Goal: Task Accomplishment & Management: Use online tool/utility

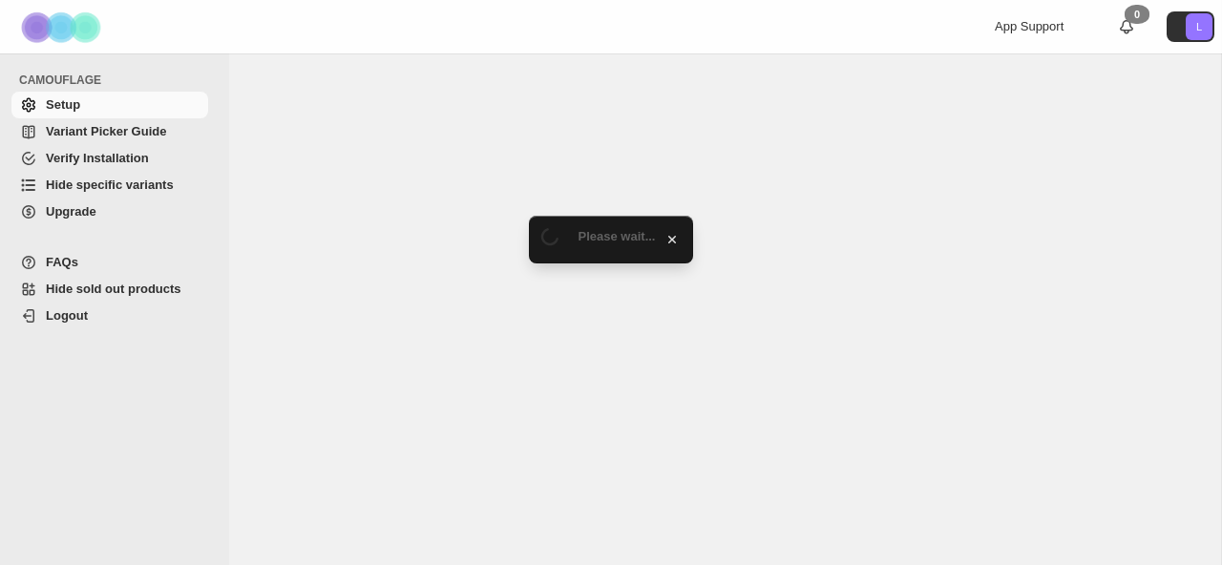
select select "******"
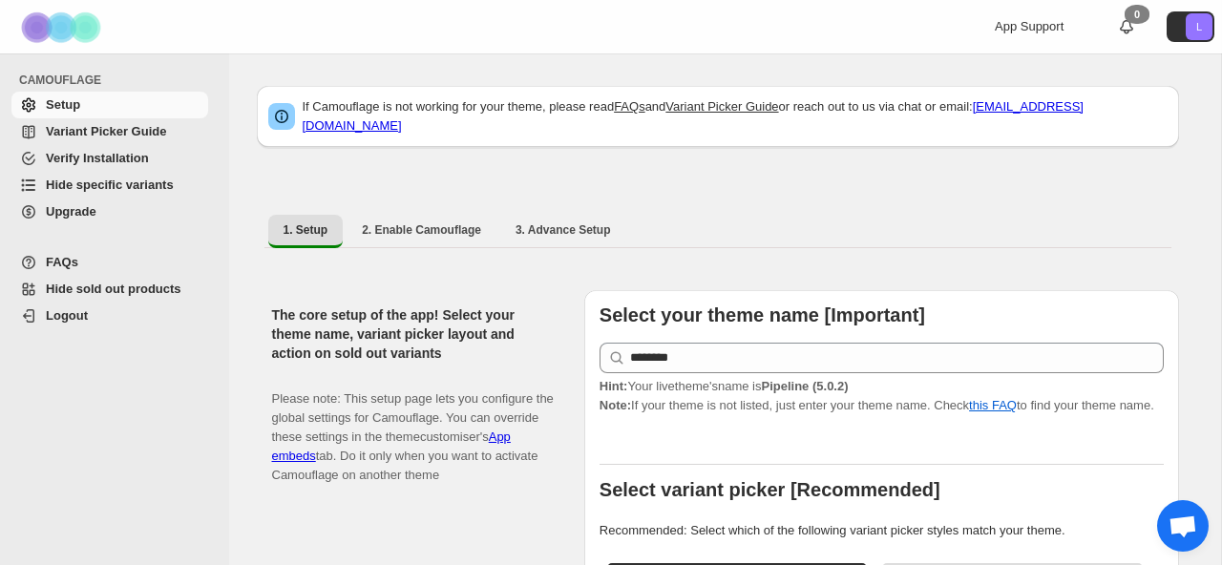
click at [144, 181] on span "Hide specific variants" at bounding box center [110, 185] width 128 height 14
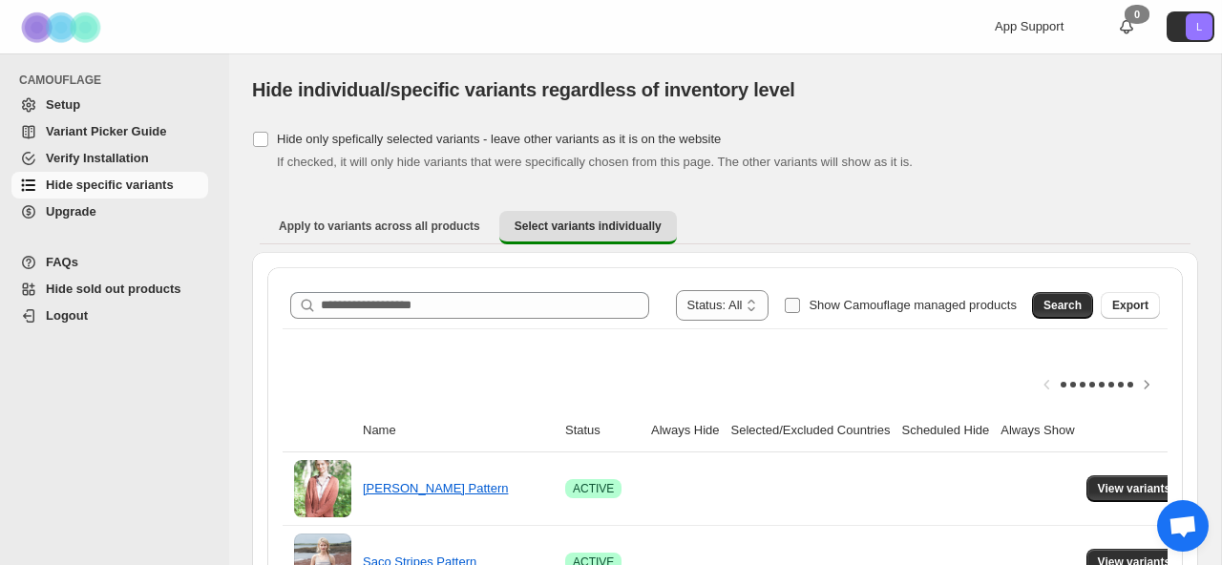
click at [853, 297] on span "Show Camouflage managed products" at bounding box center [912, 305] width 208 height 19
click at [1065, 304] on span "Search" at bounding box center [1062, 305] width 38 height 15
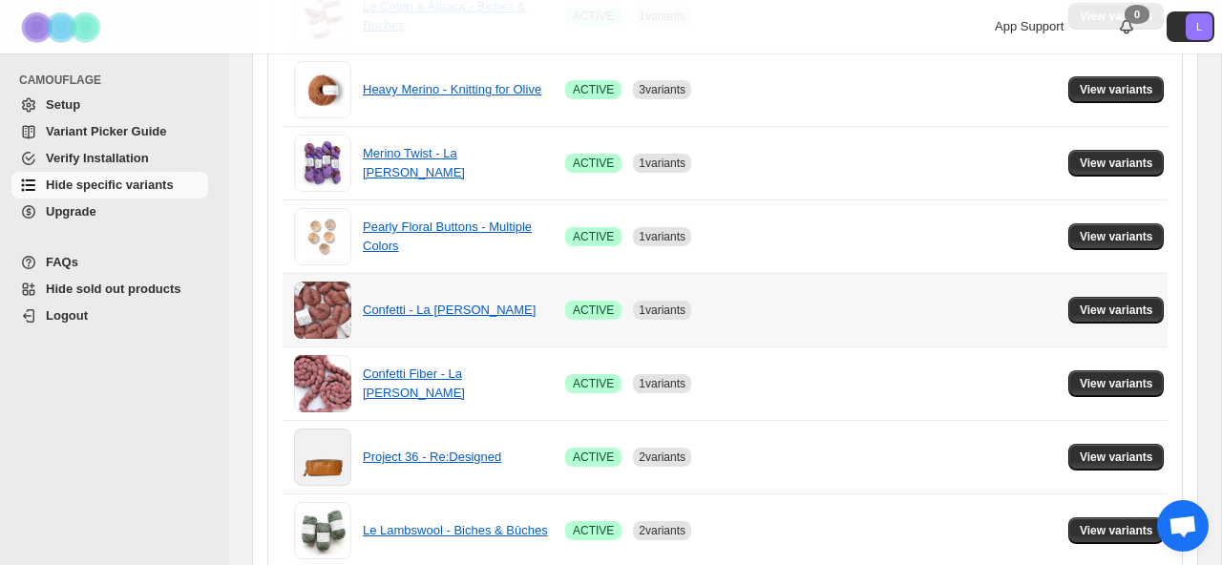
scroll to position [1444, 0]
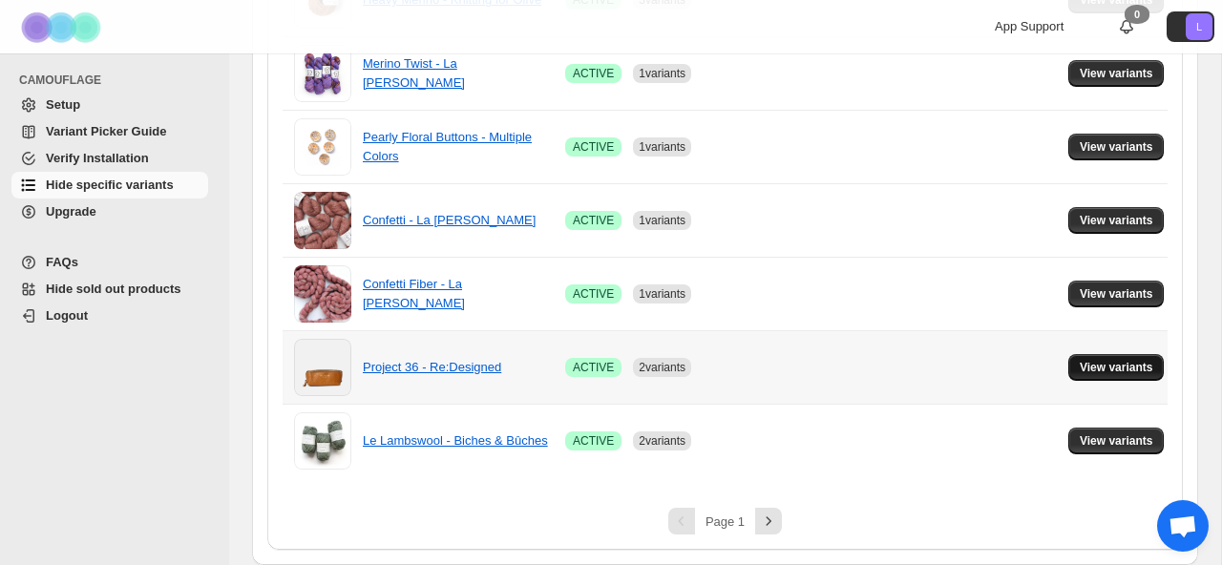
click at [1121, 379] on button "View variants" at bounding box center [1116, 367] width 96 height 27
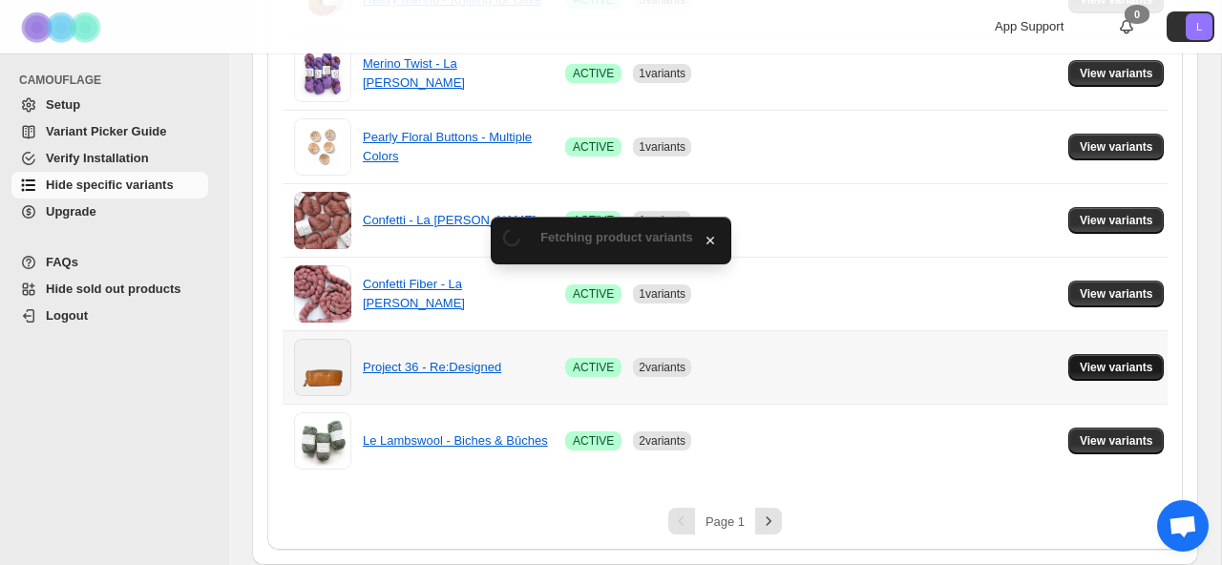
scroll to position [0, 0]
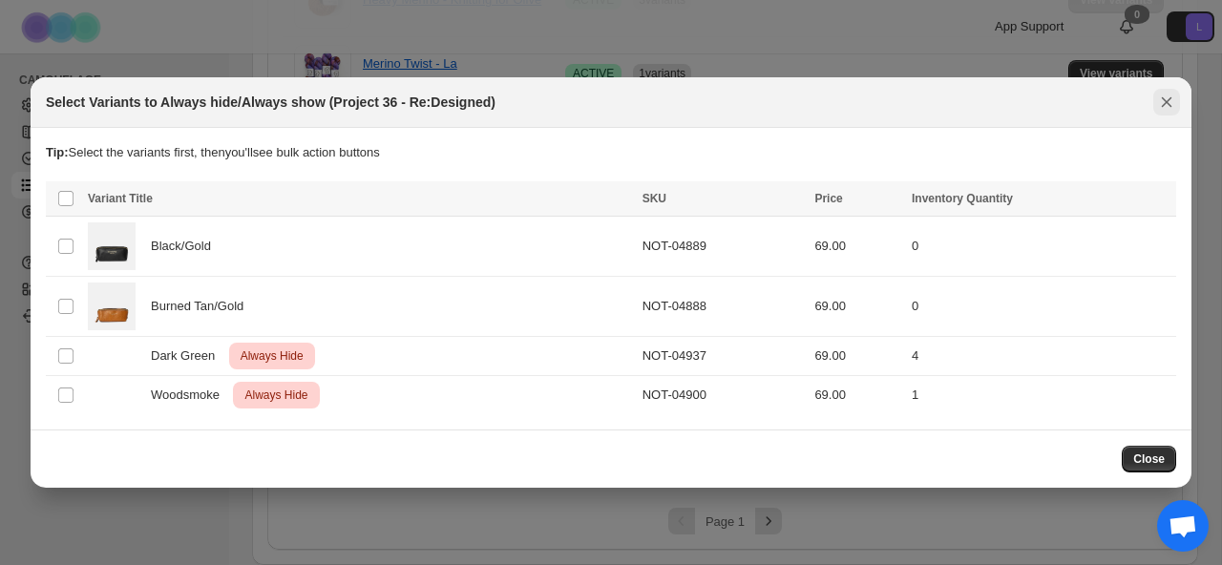
click at [1159, 101] on icon "Close" at bounding box center [1166, 102] width 19 height 19
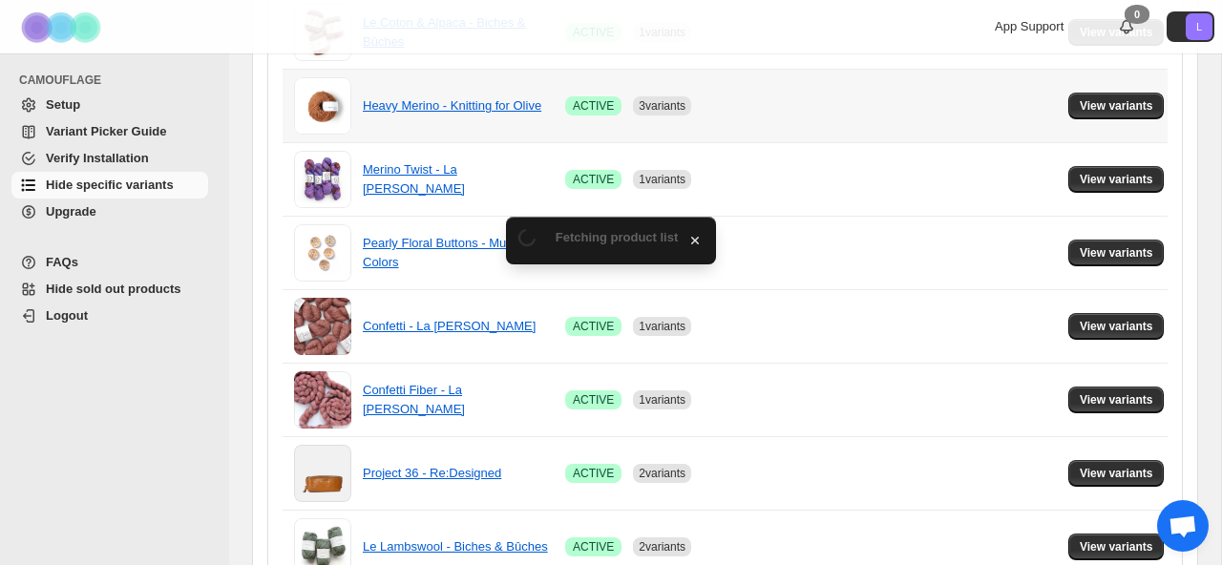
scroll to position [1444, 0]
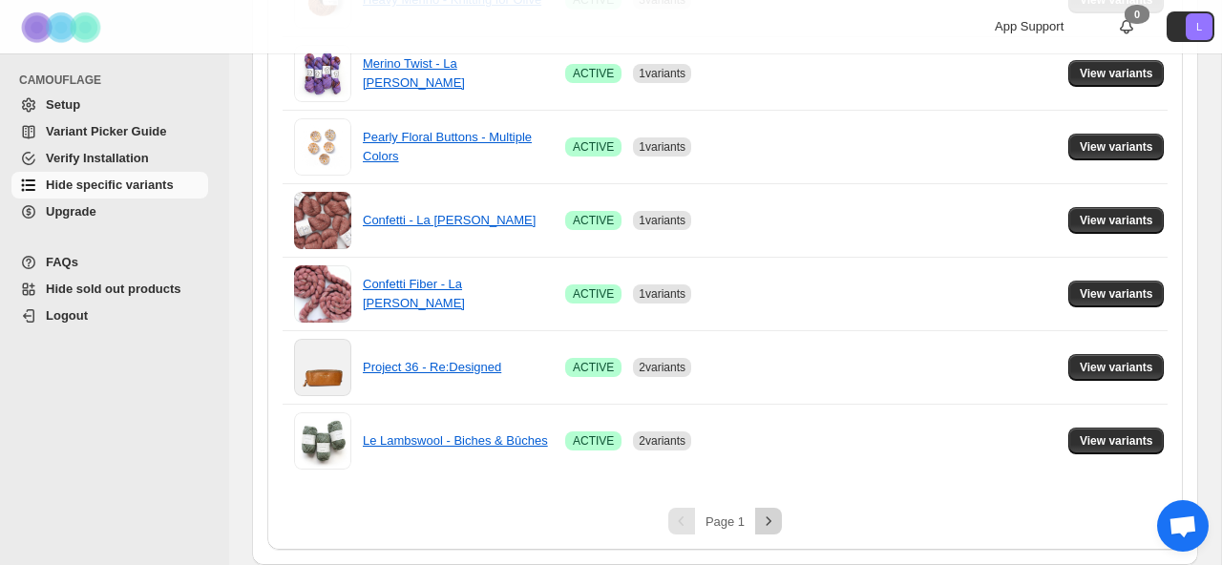
click at [765, 526] on icon "Next" at bounding box center [768, 521] width 19 height 19
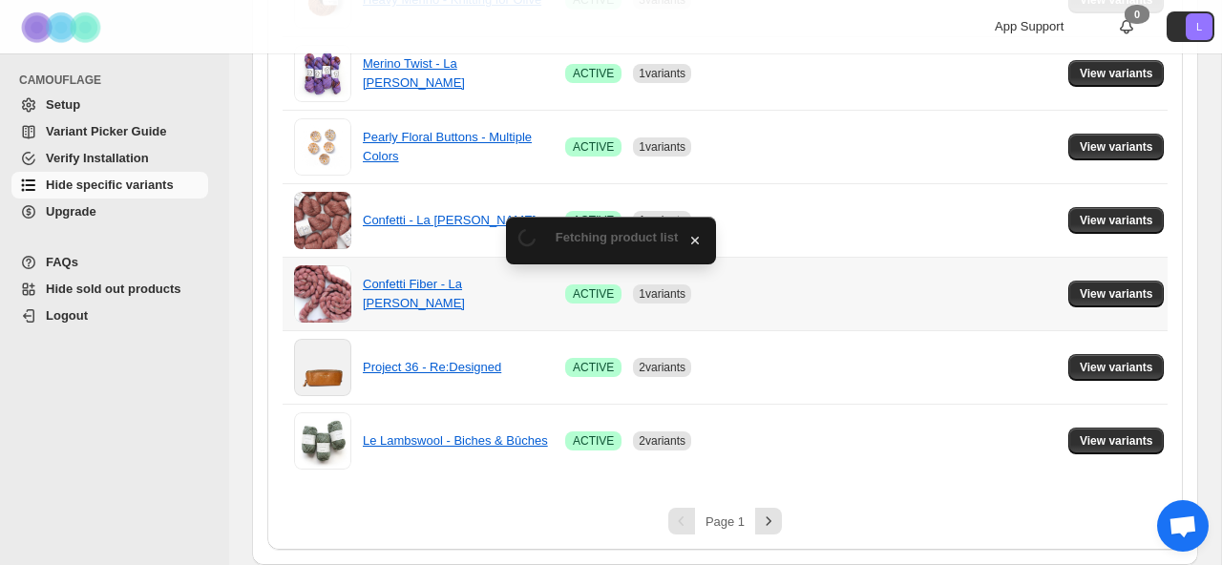
scroll to position [415, 0]
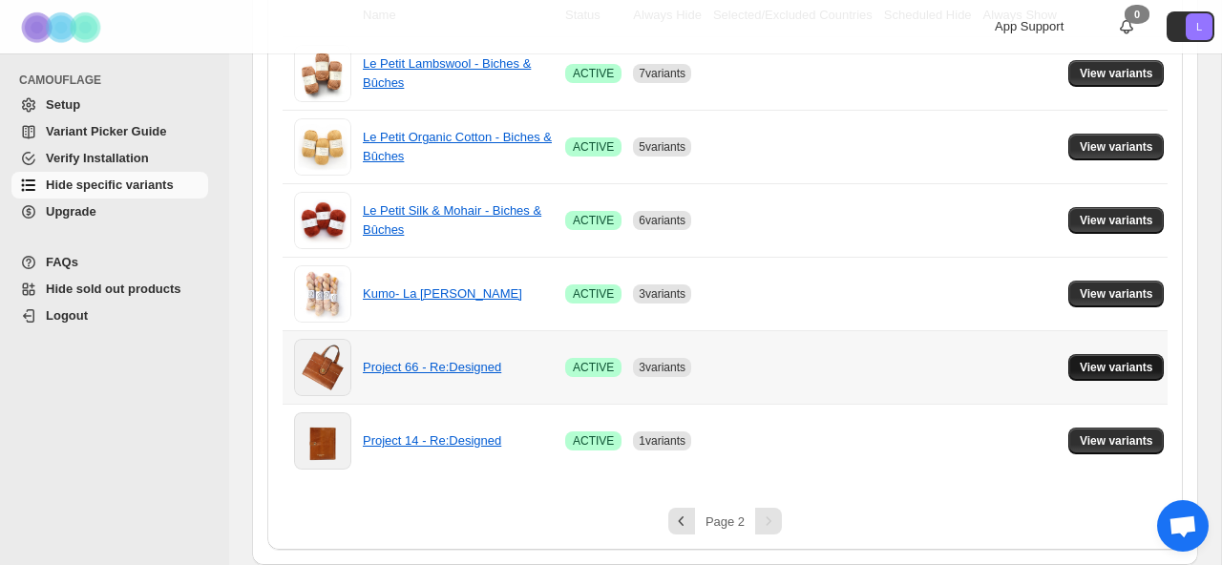
click at [1126, 378] on button "View variants" at bounding box center [1116, 367] width 96 height 27
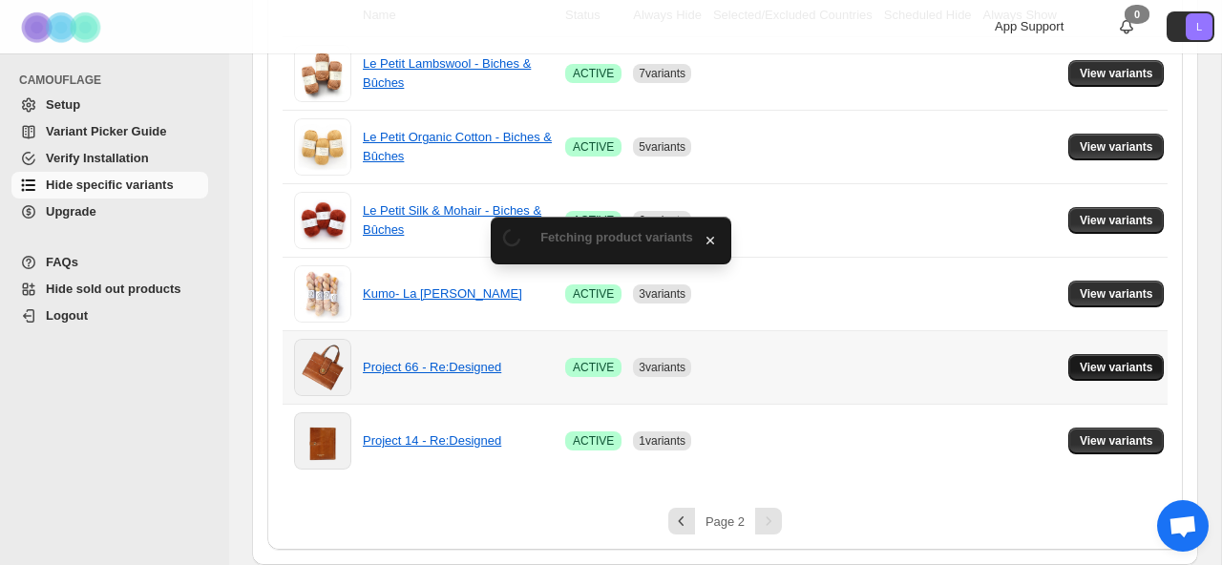
scroll to position [0, 0]
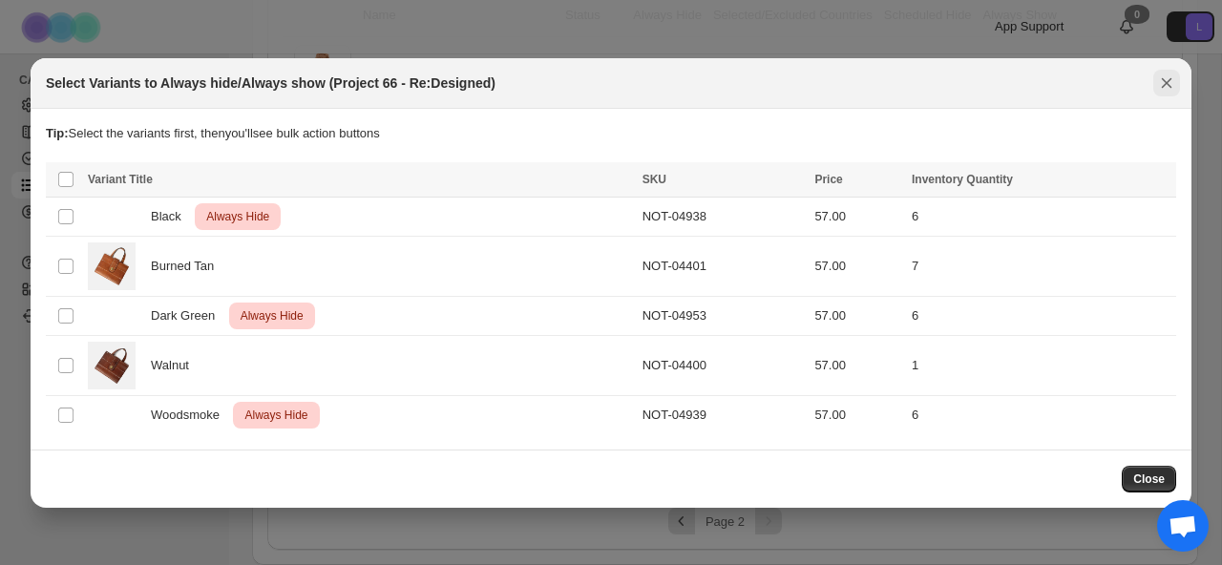
click at [1166, 84] on icon "Close" at bounding box center [1166, 82] width 19 height 19
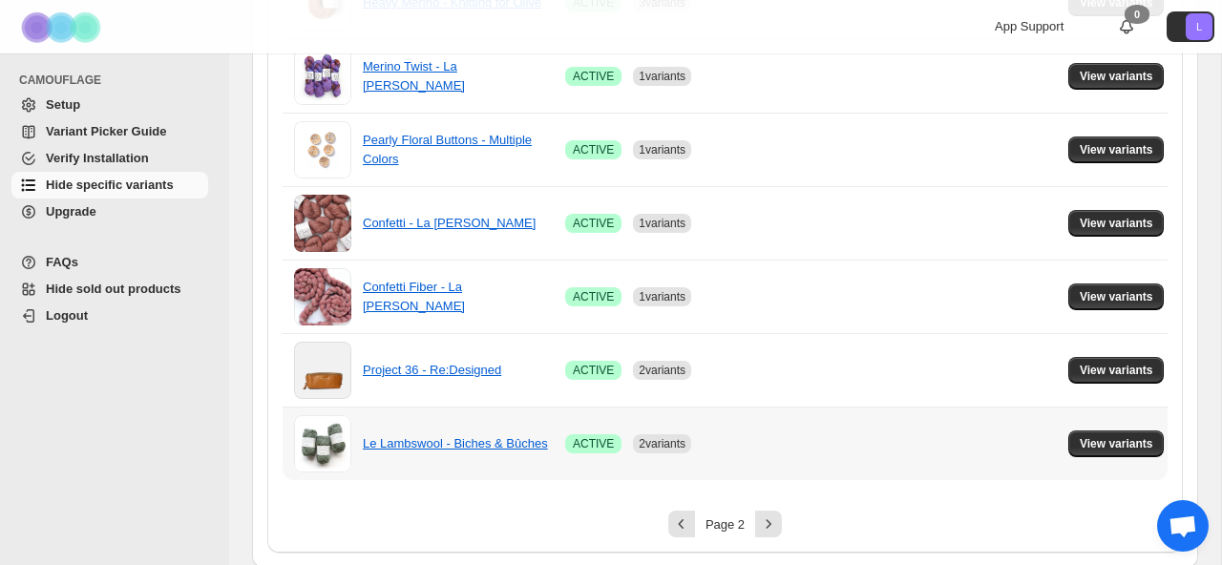
scroll to position [1444, 0]
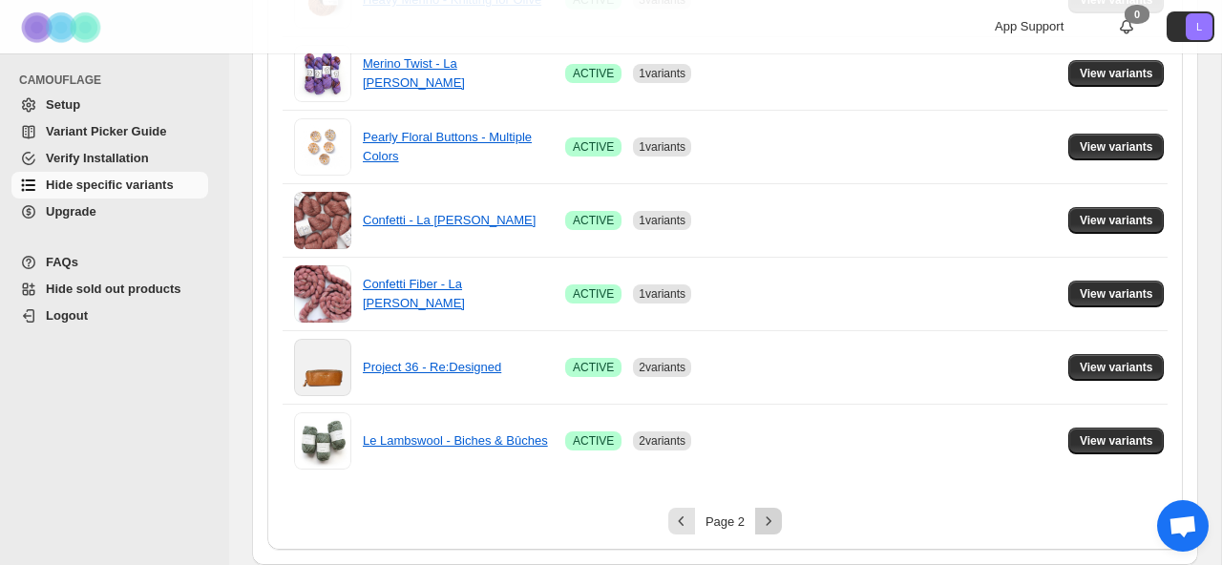
click at [767, 522] on icon "Next" at bounding box center [768, 521] width 19 height 19
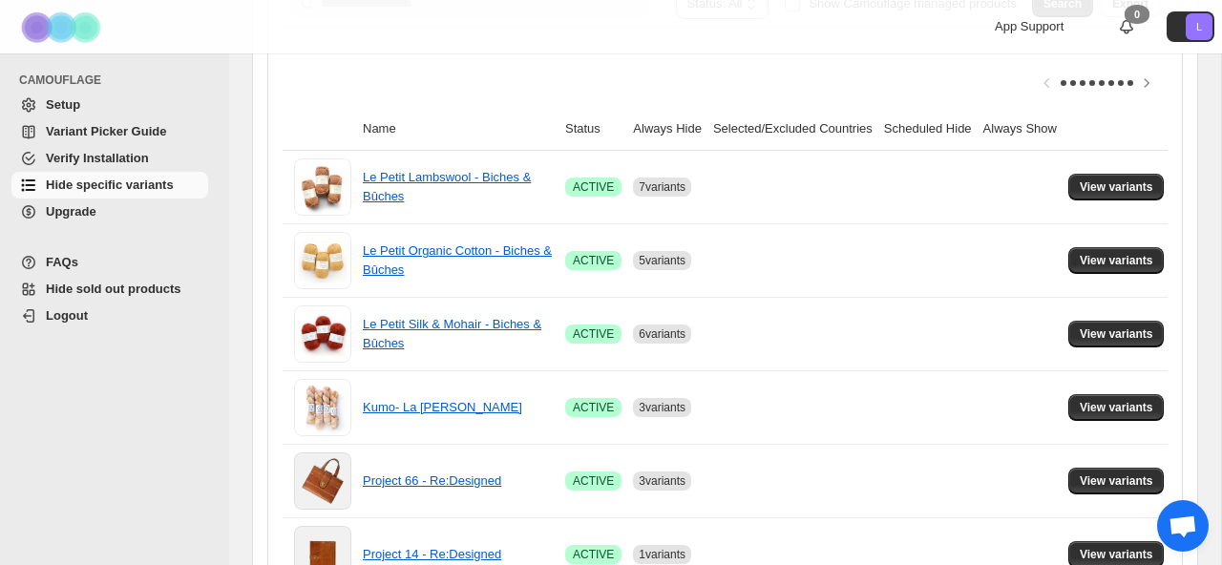
scroll to position [415, 0]
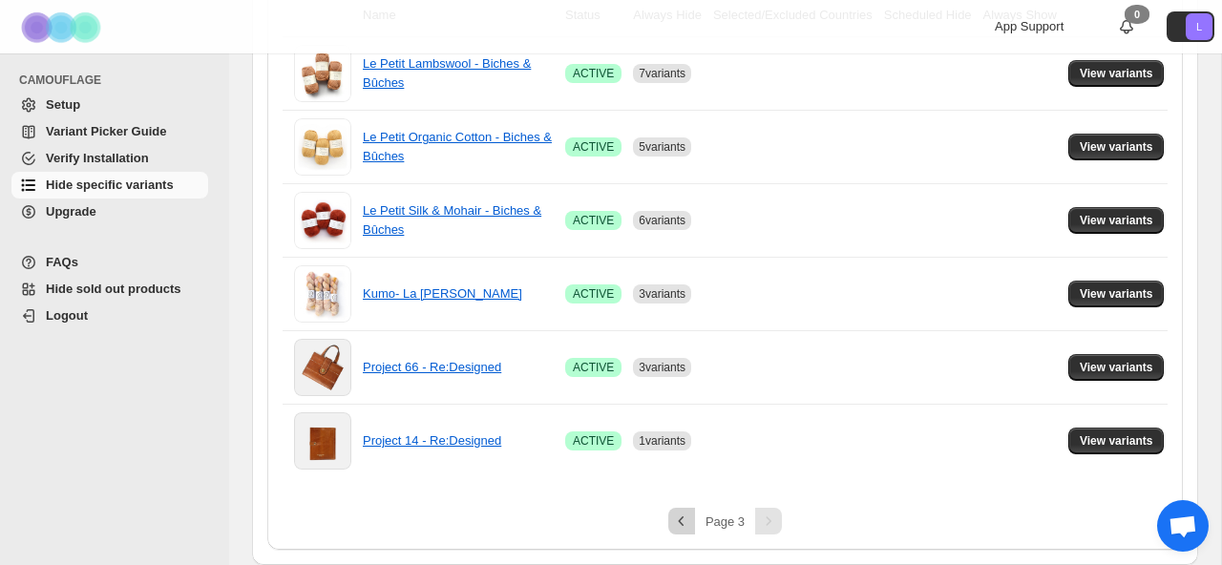
click at [681, 527] on icon "Previous" at bounding box center [681, 521] width 19 height 19
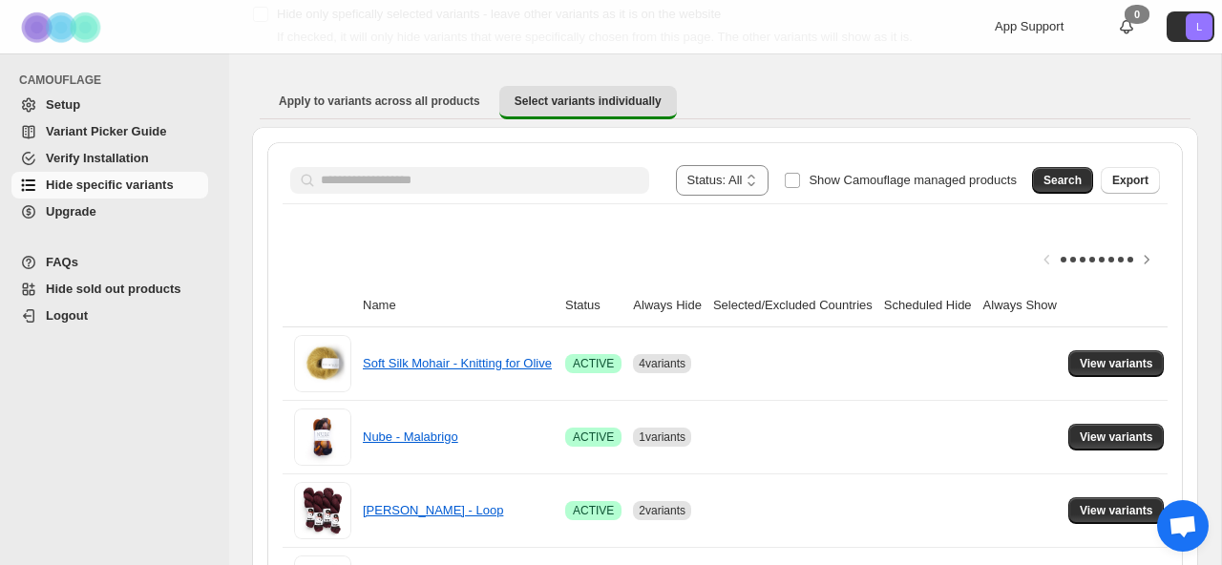
scroll to position [124, 0]
click at [1140, 358] on span "View variants" at bounding box center [1115, 364] width 73 height 15
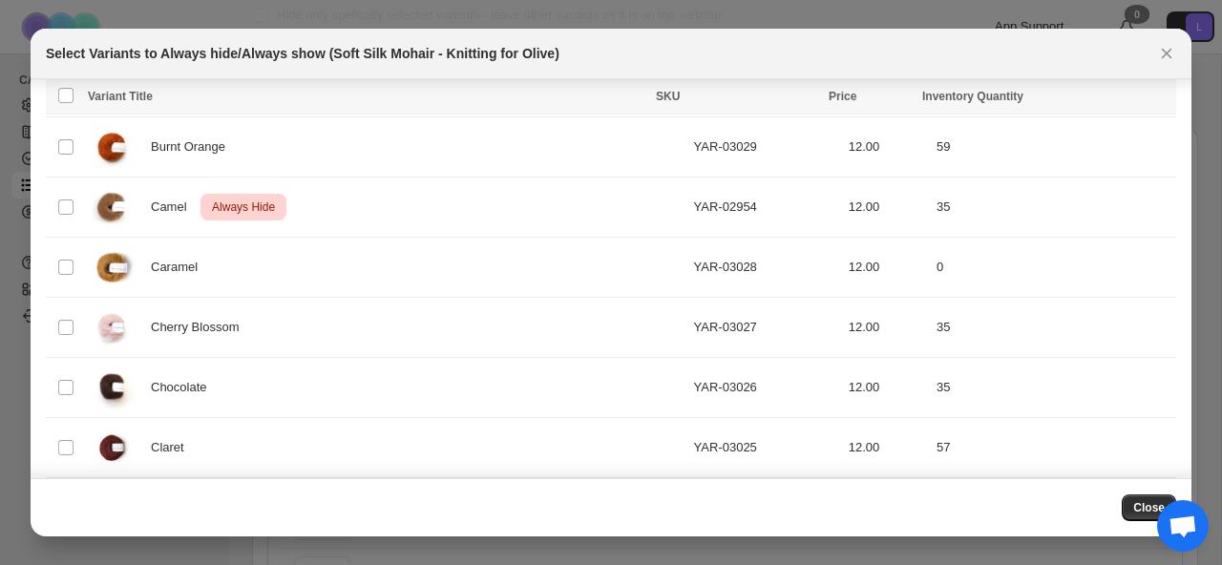
scroll to position [656, 0]
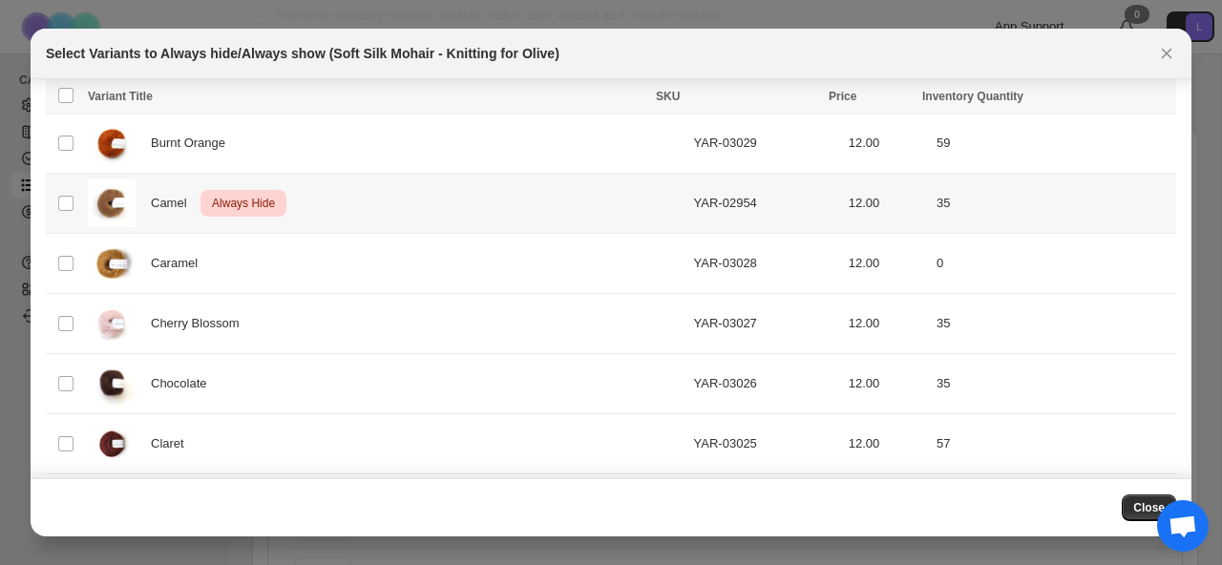
click at [426, 198] on div "Camel Critical Always Hide" at bounding box center [385, 203] width 595 height 48
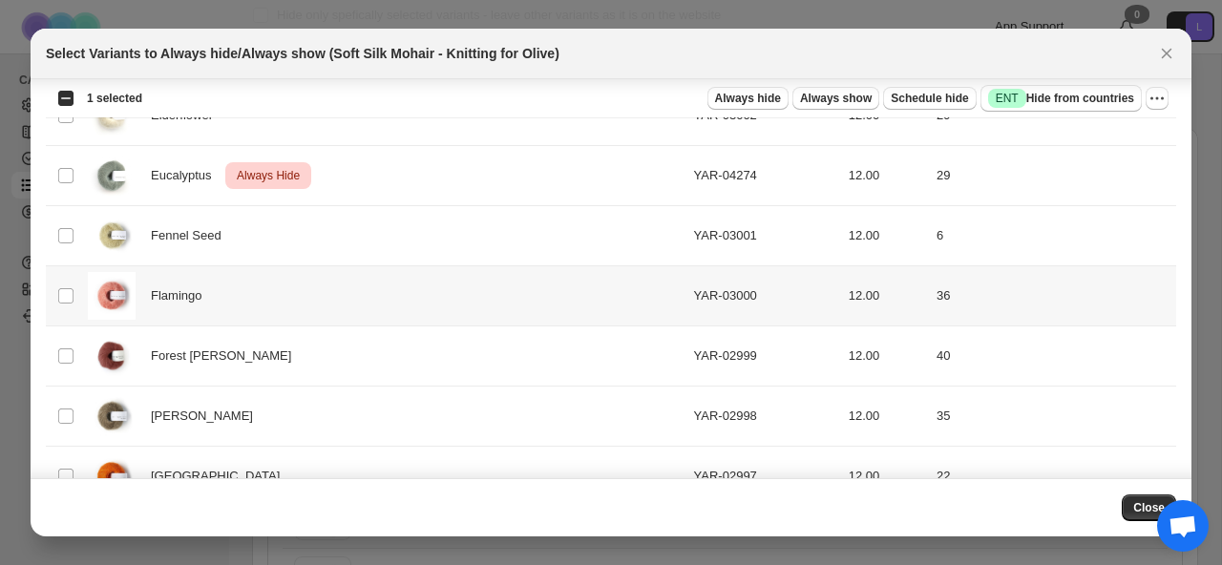
scroll to position [2368, 0]
click at [444, 183] on div "Eucalyptus Critical Always Hide" at bounding box center [385, 175] width 595 height 48
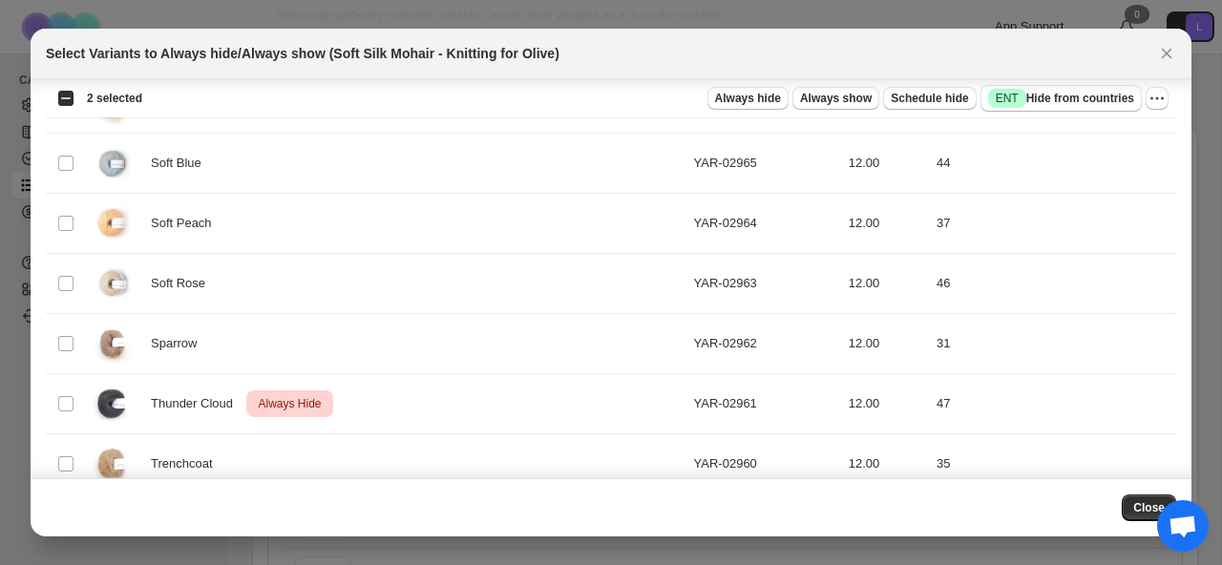
scroll to position [4550, 0]
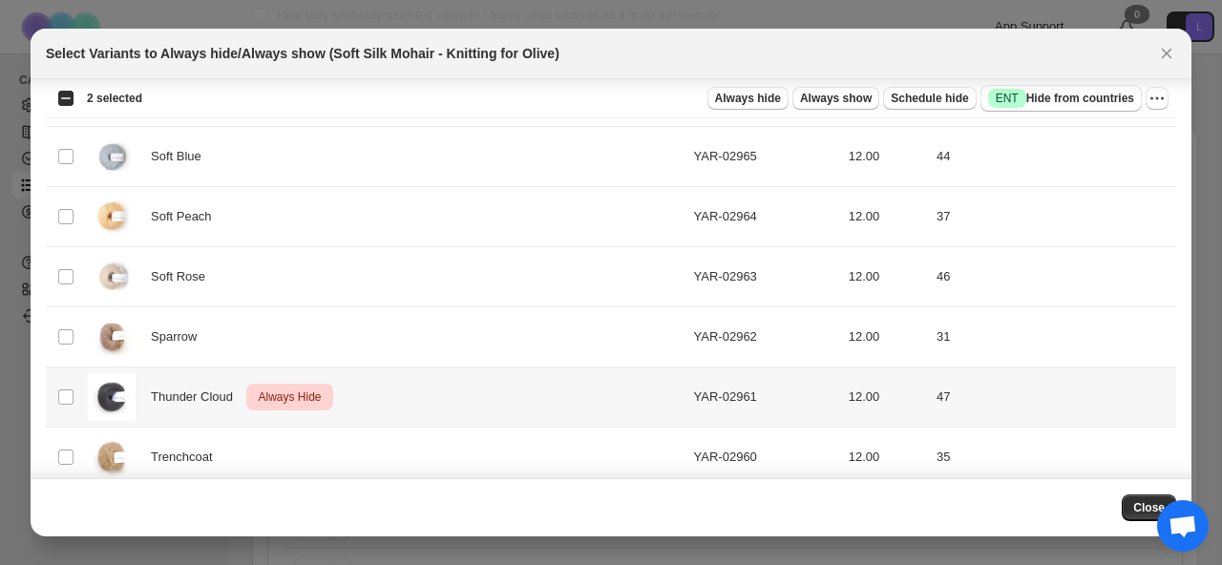
click at [455, 390] on div "Thunder Cloud Critical Always Hide" at bounding box center [385, 397] width 595 height 48
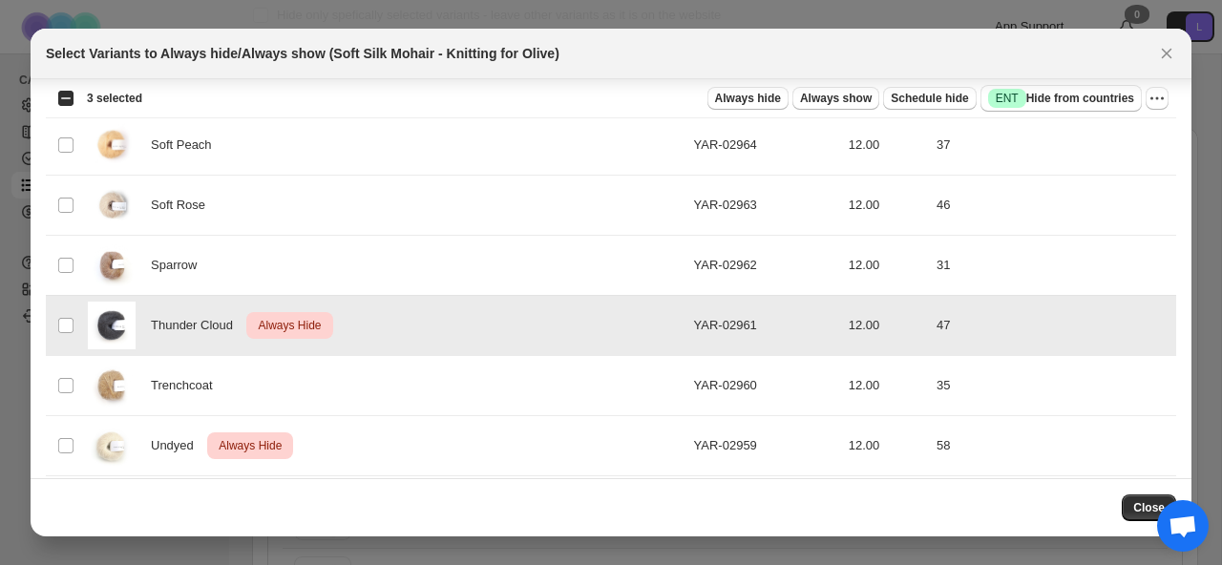
scroll to position [4755, 0]
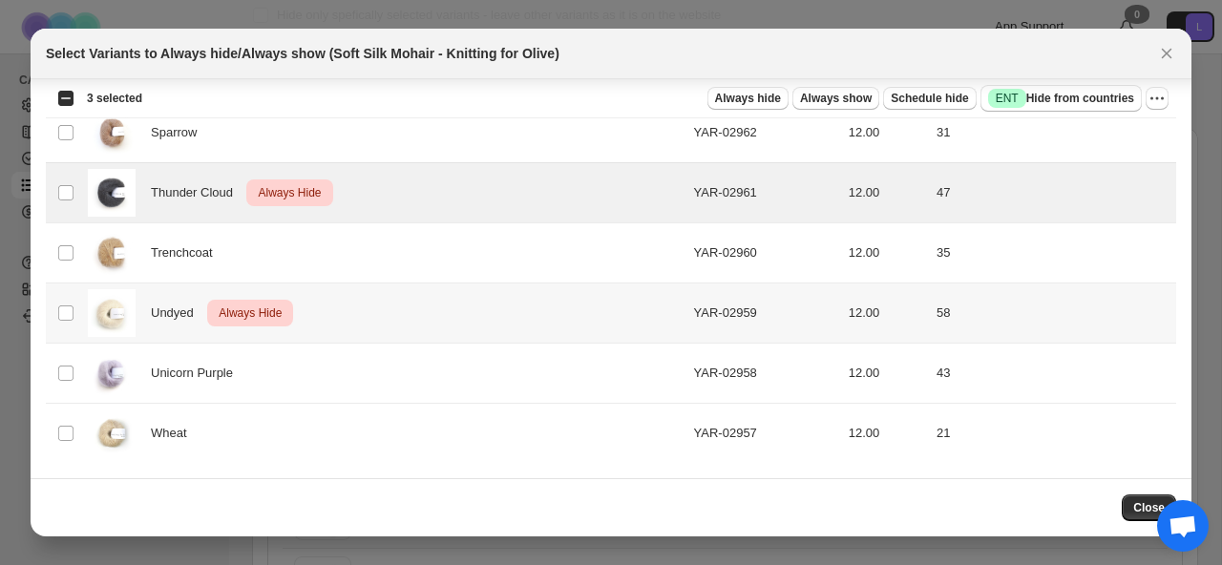
click at [457, 325] on div "Undyed Critical Always Hide" at bounding box center [385, 313] width 595 height 48
click at [1158, 101] on icon "More actions" at bounding box center [1156, 98] width 19 height 19
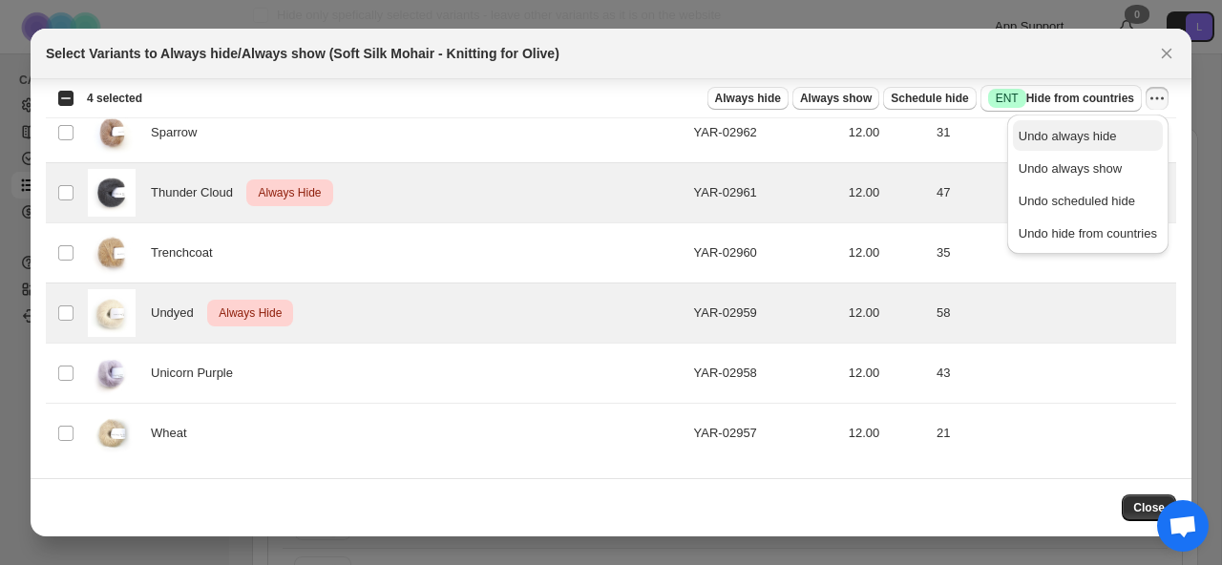
click at [1096, 143] on span "Undo always hide" at bounding box center [1087, 136] width 138 height 19
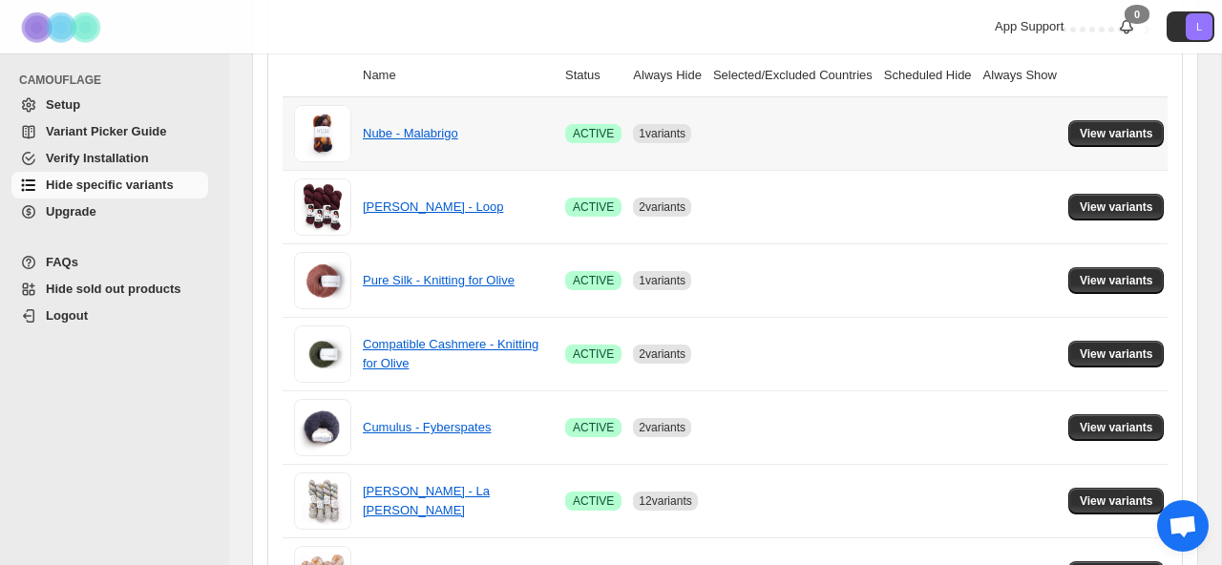
scroll to position [370, 0]
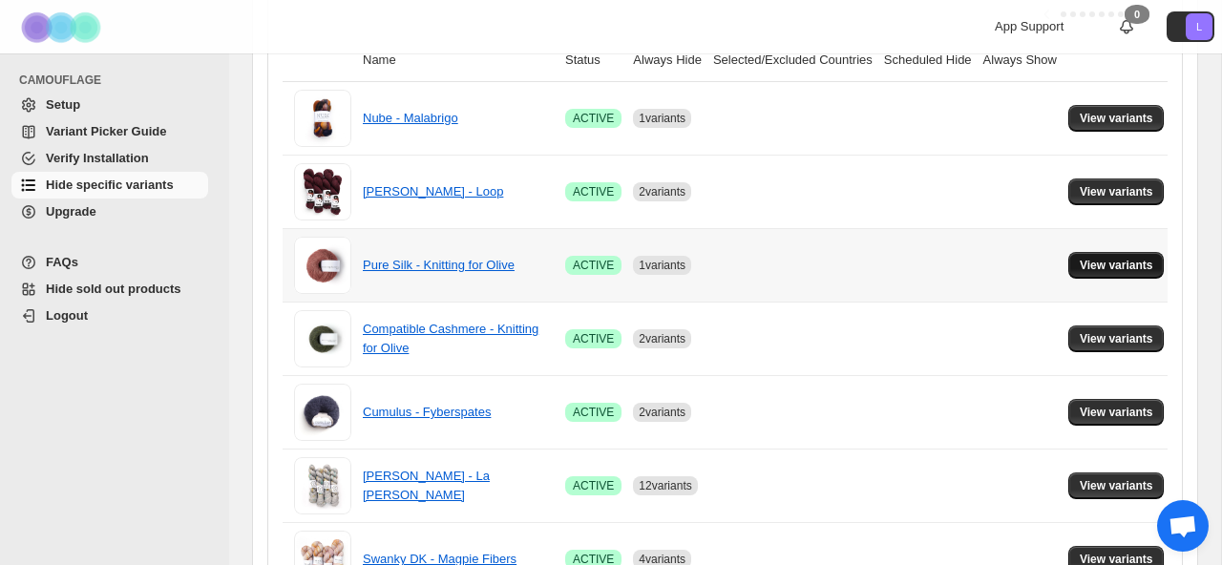
click at [1133, 272] on span "View variants" at bounding box center [1115, 265] width 73 height 15
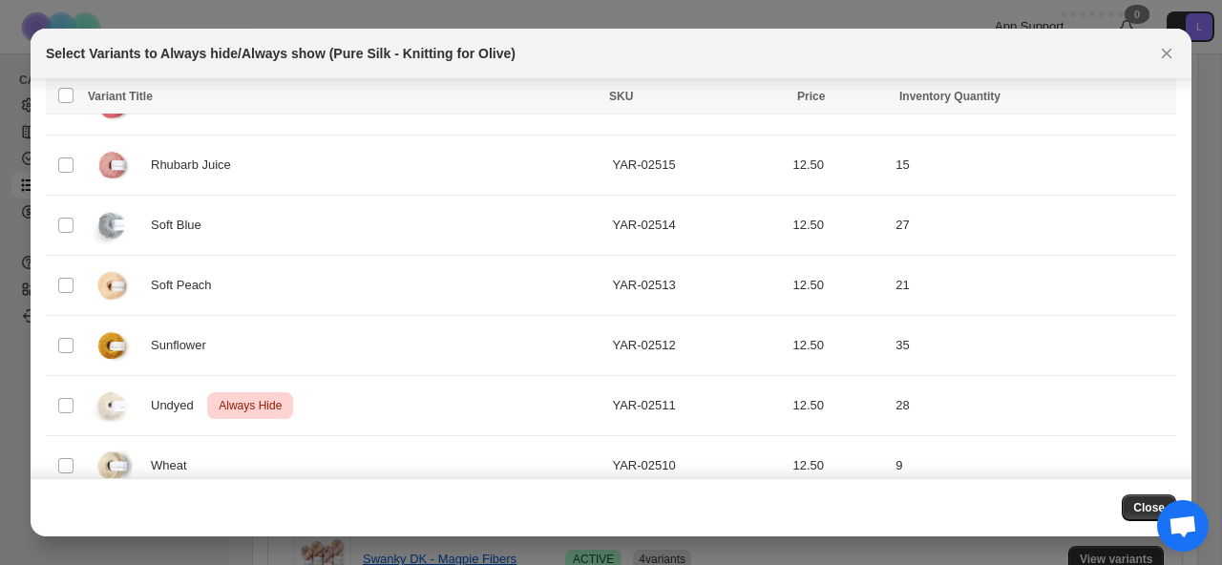
scroll to position [1929, 0]
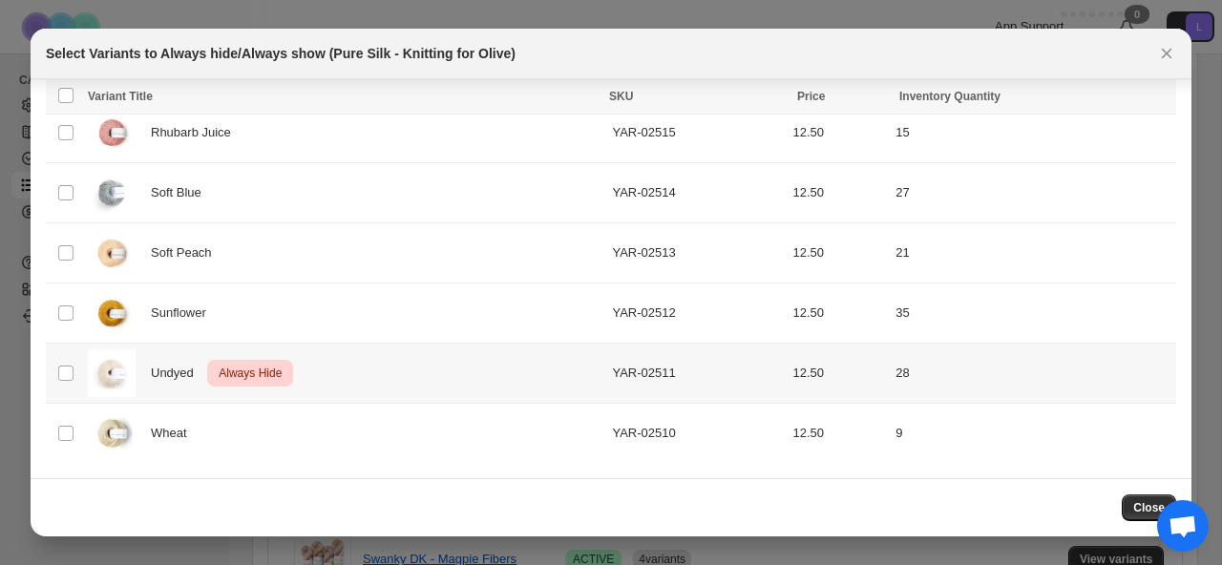
click at [445, 366] on div "Undyed Critical Always Hide" at bounding box center [344, 373] width 512 height 48
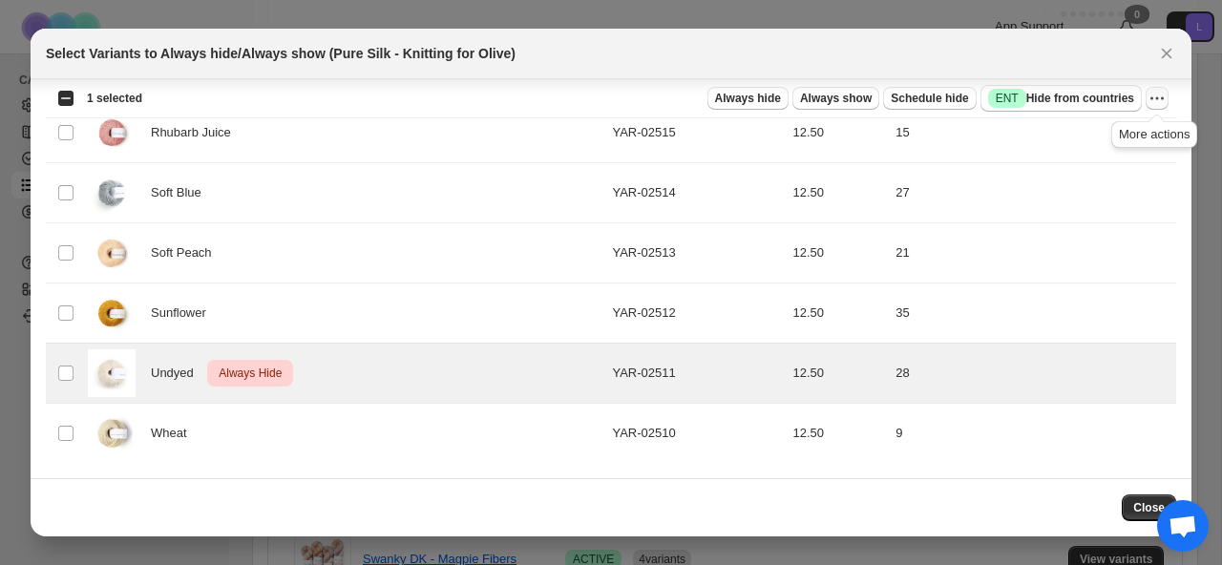
click at [1154, 105] on icon "More actions" at bounding box center [1156, 98] width 19 height 19
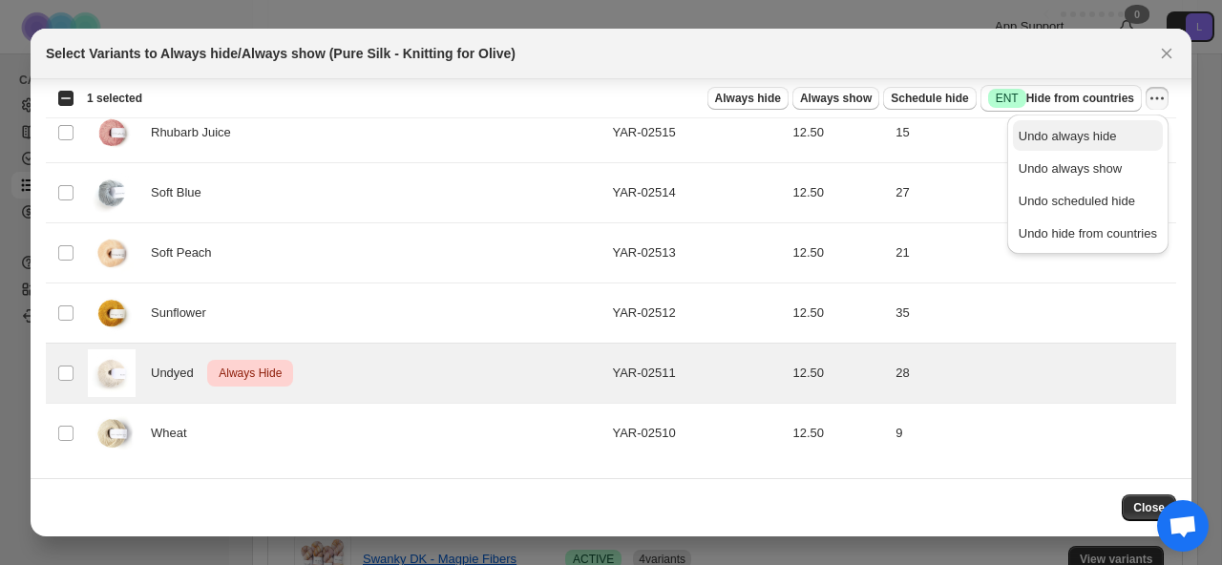
click at [1100, 135] on span "Undo always hide" at bounding box center [1067, 136] width 98 height 14
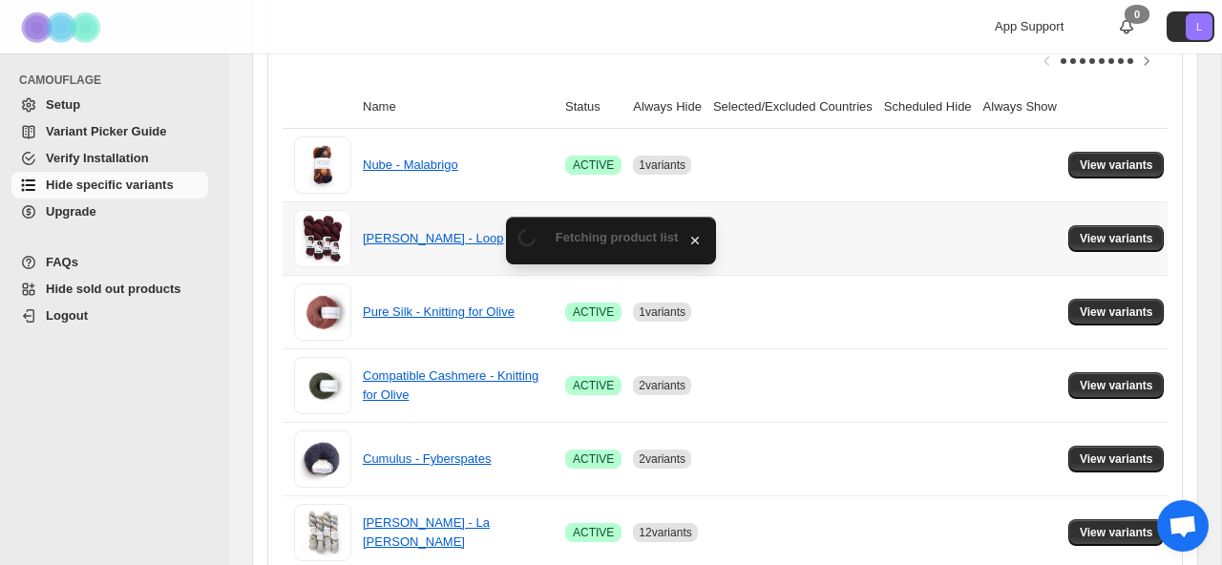
scroll to position [370, 0]
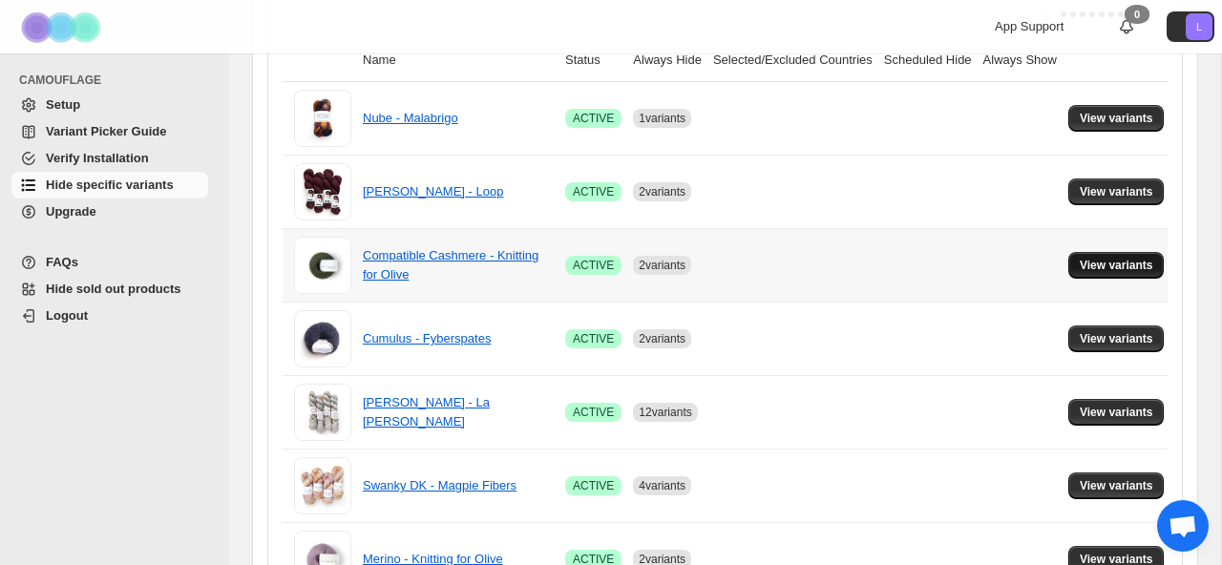
click at [1129, 268] on span "View variants" at bounding box center [1115, 265] width 73 height 15
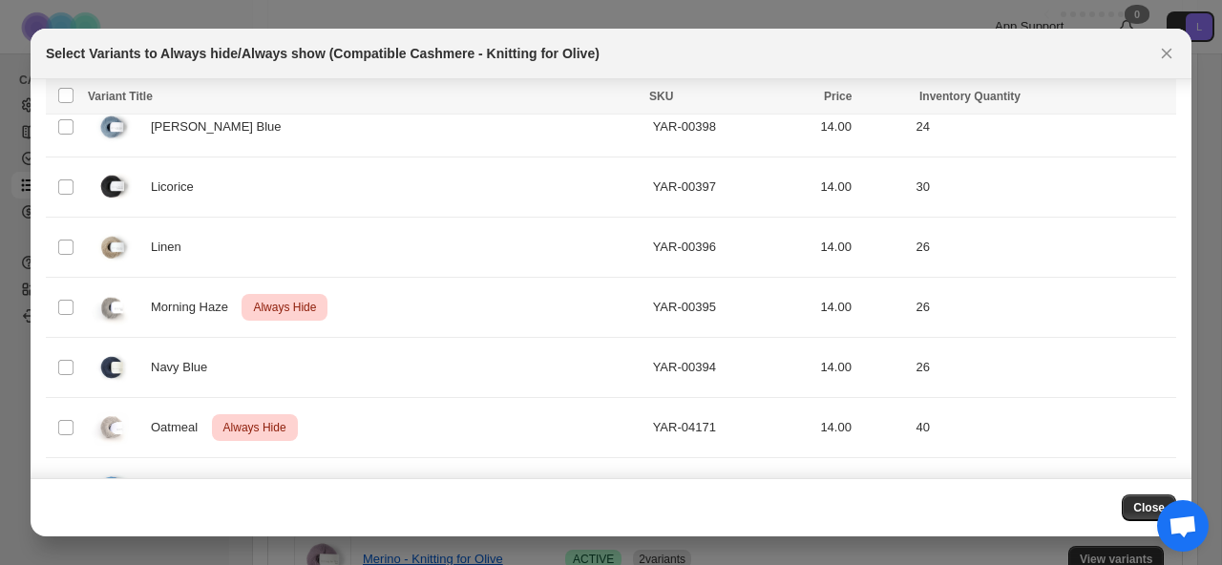
scroll to position [556, 0]
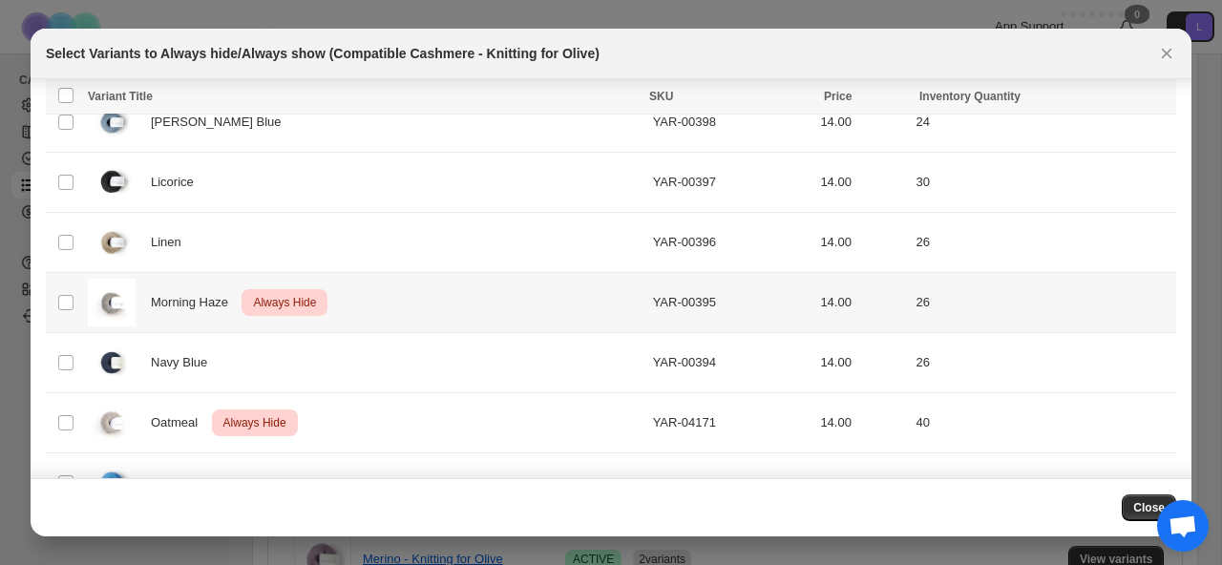
click at [427, 312] on div "Morning Haze Critical Always Hide" at bounding box center [365, 303] width 554 height 48
click at [389, 415] on div "Oatmeal Critical Always Hide" at bounding box center [365, 423] width 554 height 48
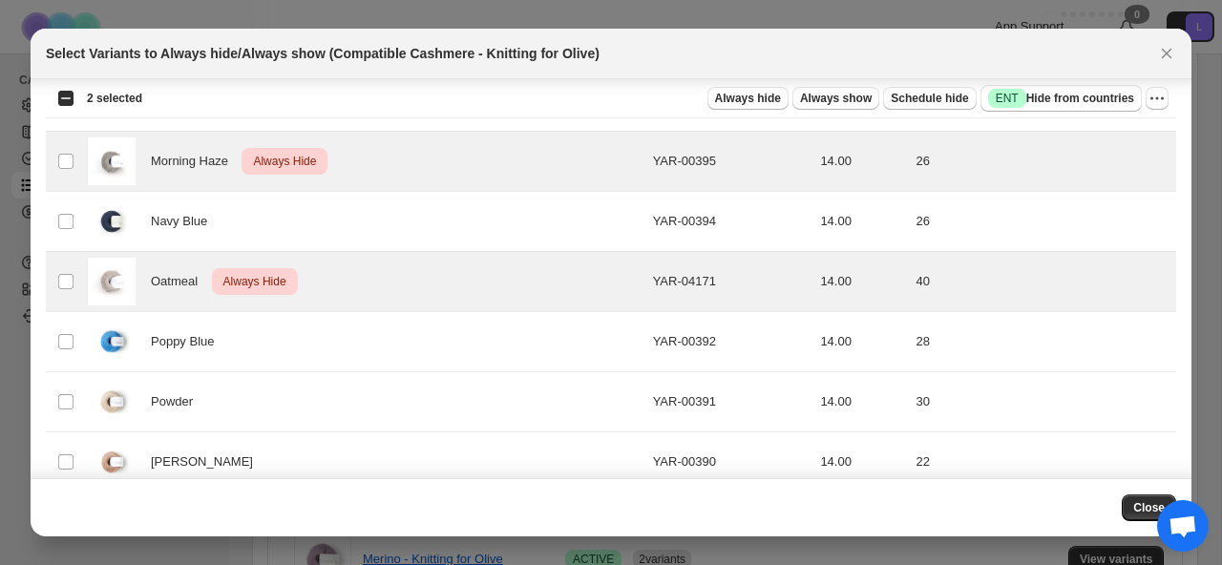
scroll to position [692, 0]
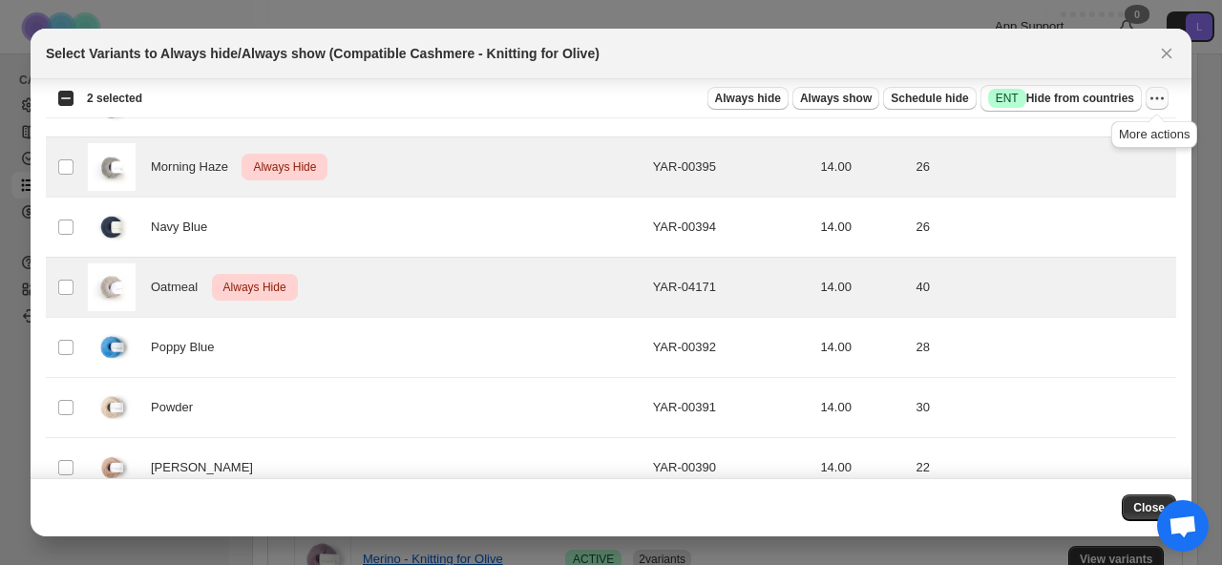
click at [1154, 95] on icon "More actions" at bounding box center [1156, 98] width 19 height 19
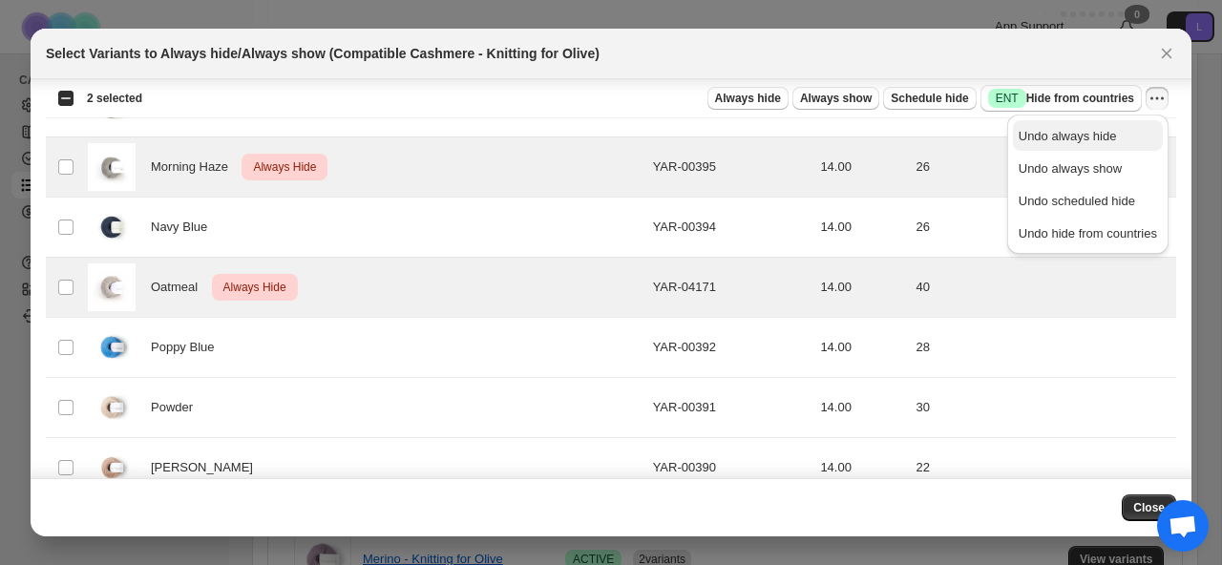
click at [1071, 139] on span "Undo always hide" at bounding box center [1067, 136] width 98 height 14
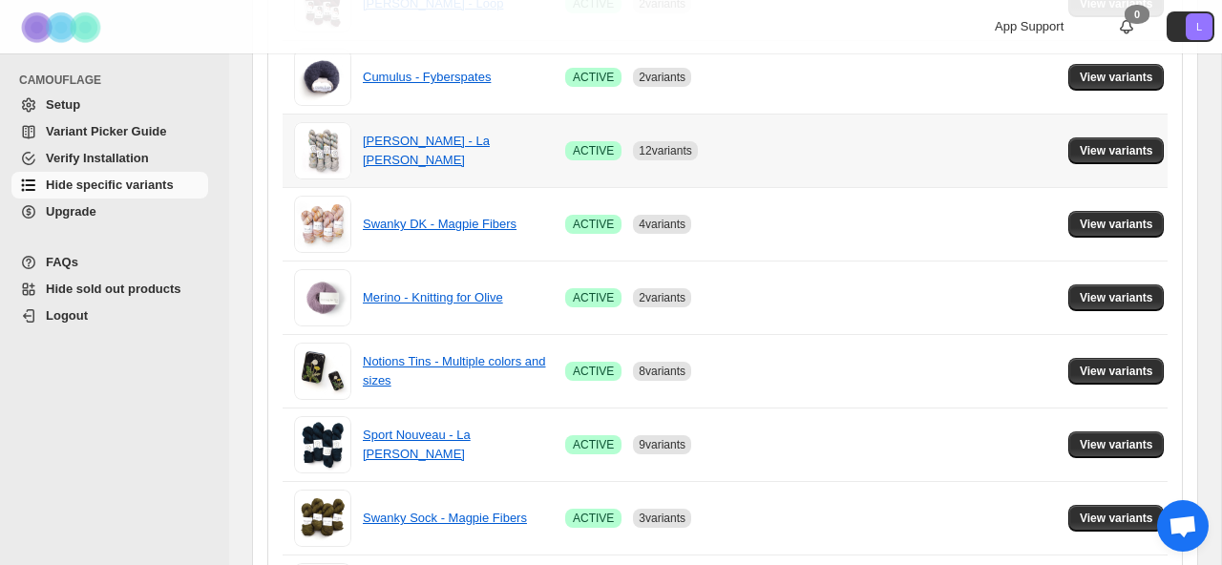
scroll to position [559, 0]
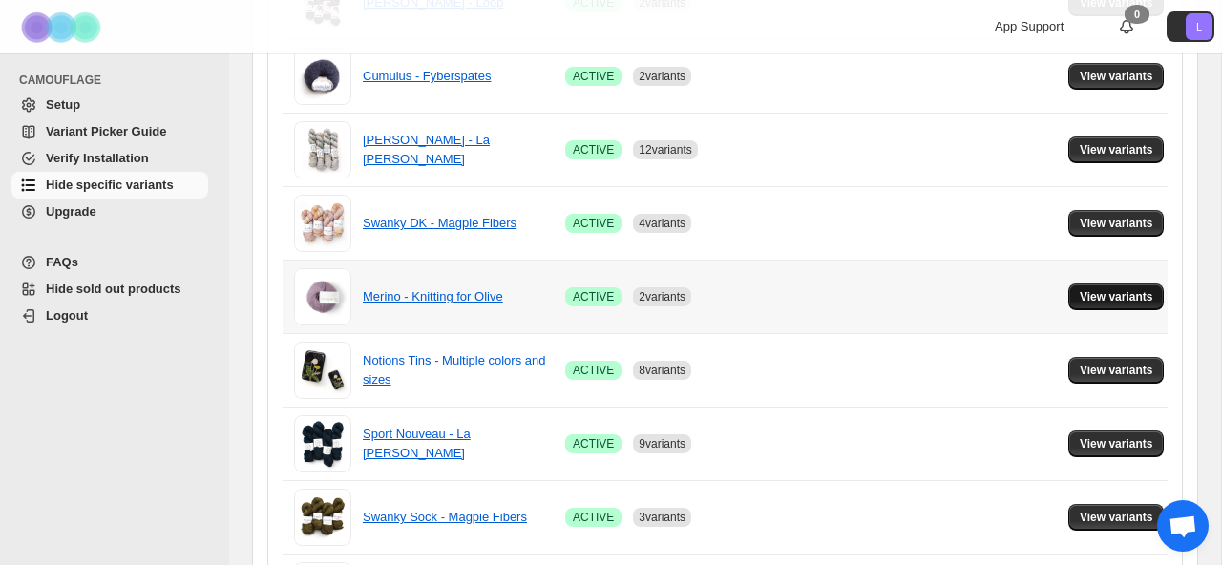
click at [1134, 297] on span "View variants" at bounding box center [1115, 296] width 73 height 15
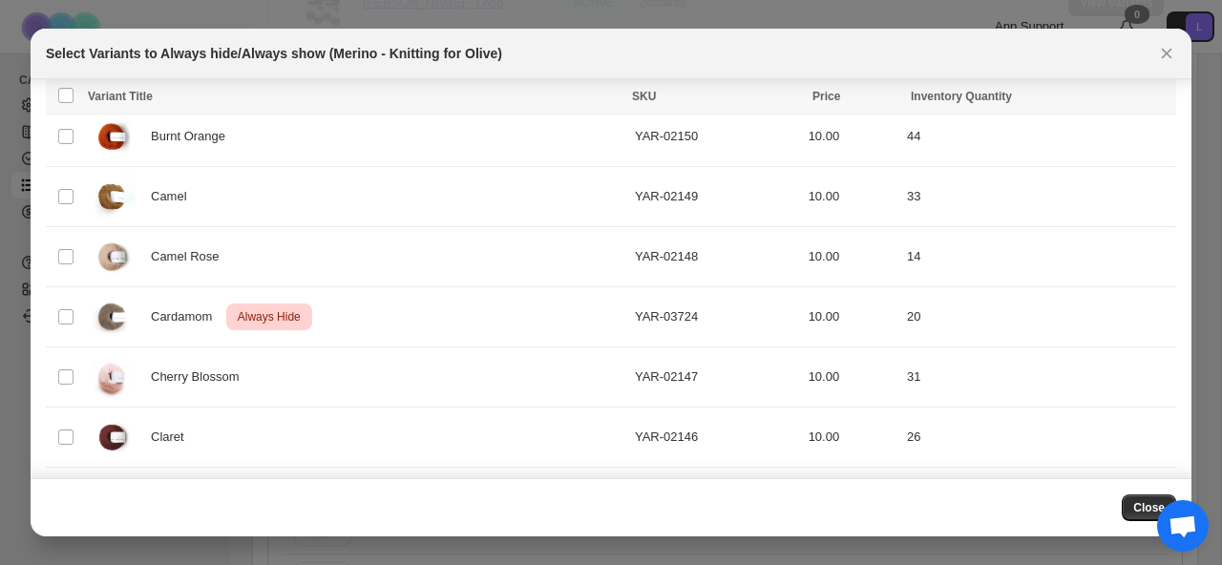
scroll to position [741, 0]
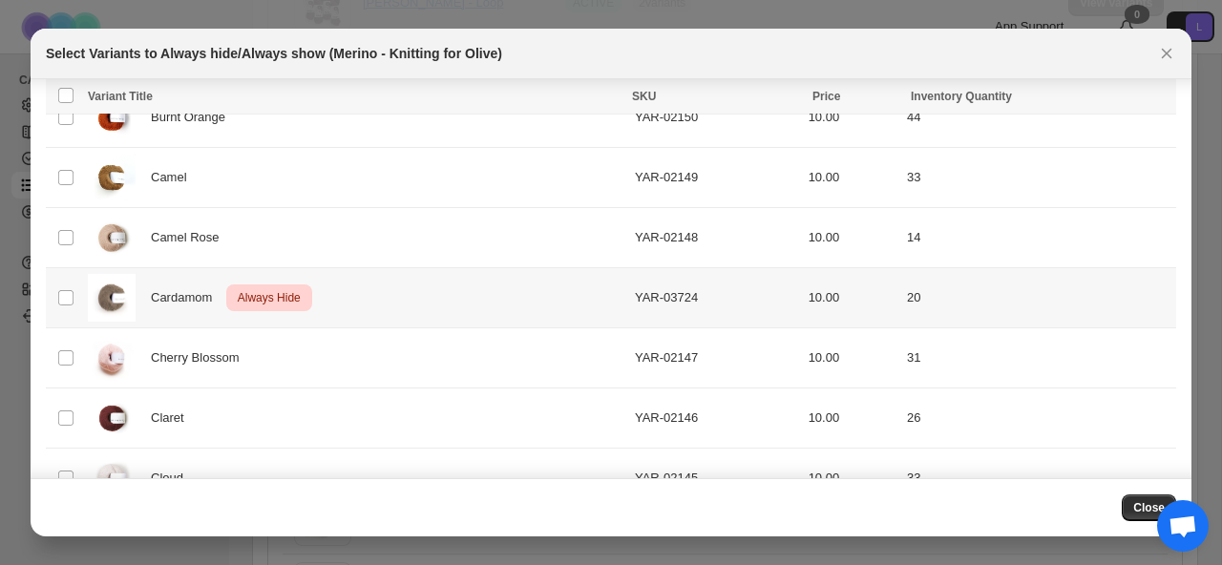
click at [441, 305] on div "Cardamom Critical Always Hide" at bounding box center [355, 298] width 535 height 48
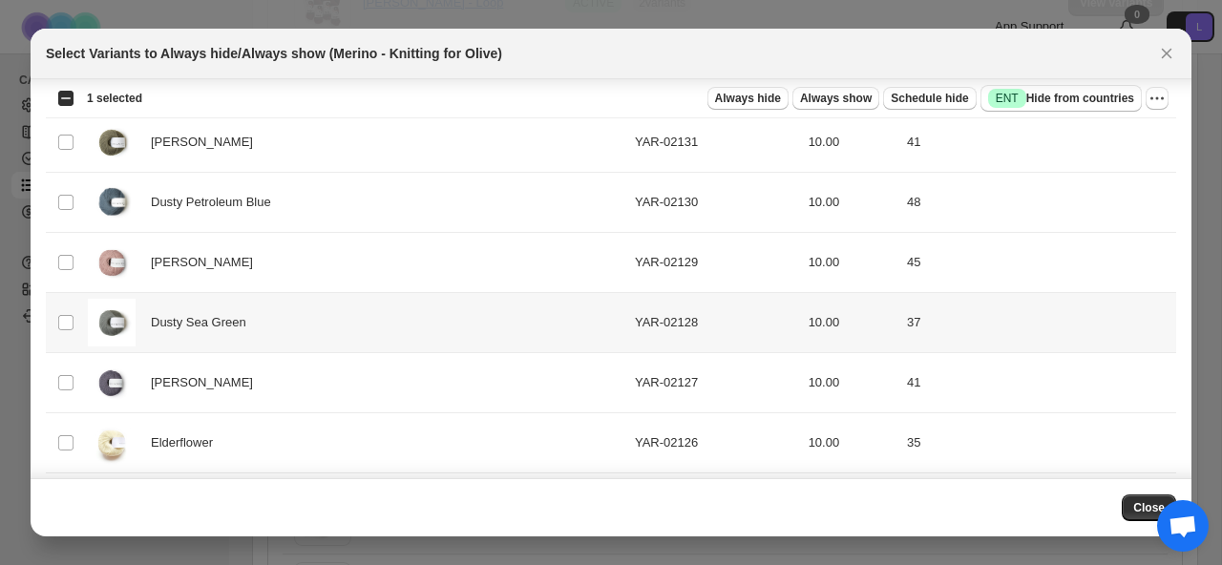
scroll to position [2146, 0]
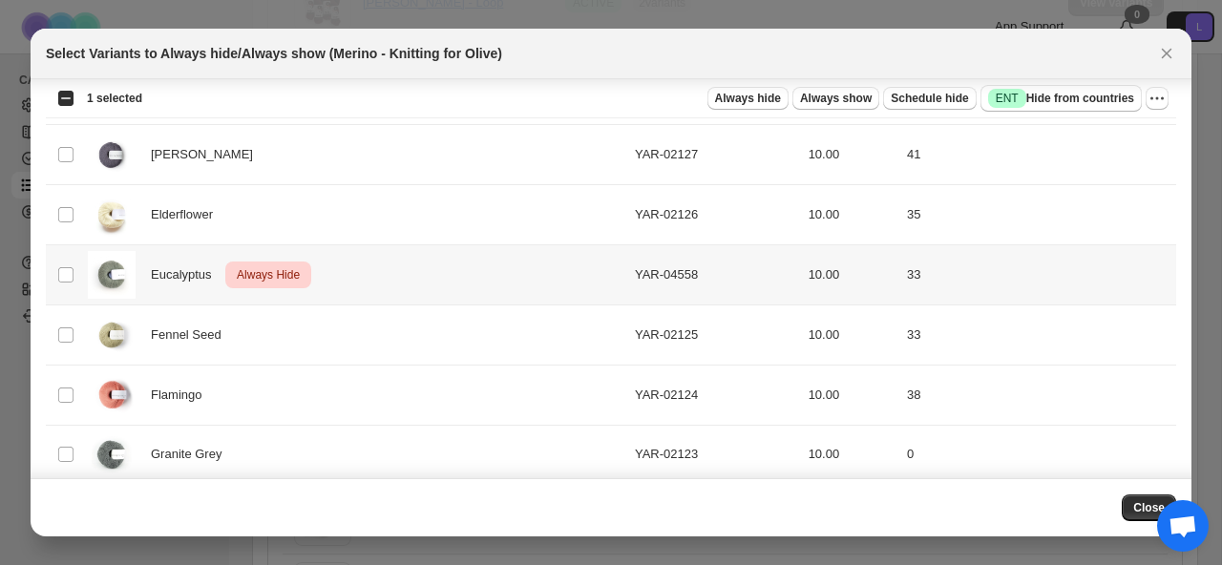
click at [444, 260] on div "Eucalyptus Critical Always Hide" at bounding box center [355, 275] width 535 height 48
click at [1161, 102] on icon "More actions" at bounding box center [1156, 98] width 19 height 19
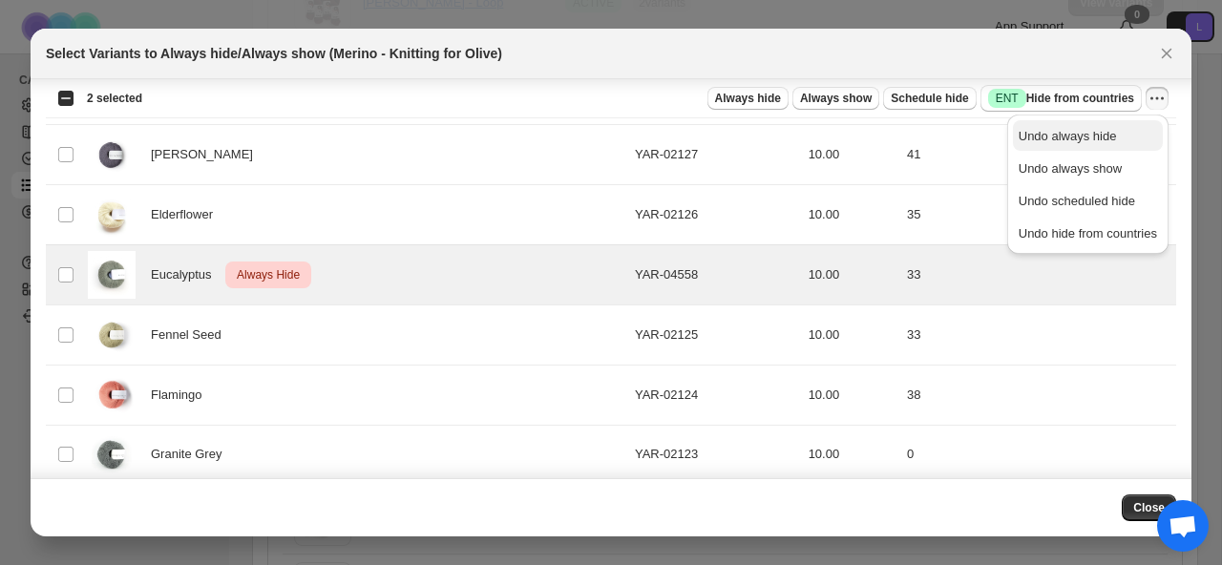
click at [1087, 139] on span "Undo always hide" at bounding box center [1067, 136] width 98 height 14
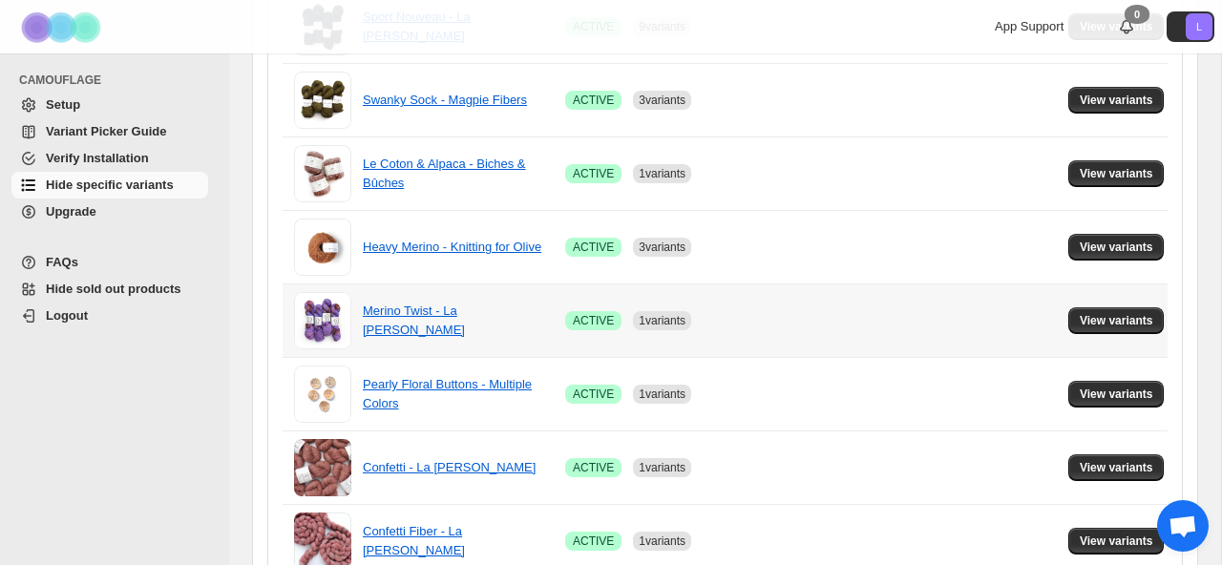
scroll to position [905, 0]
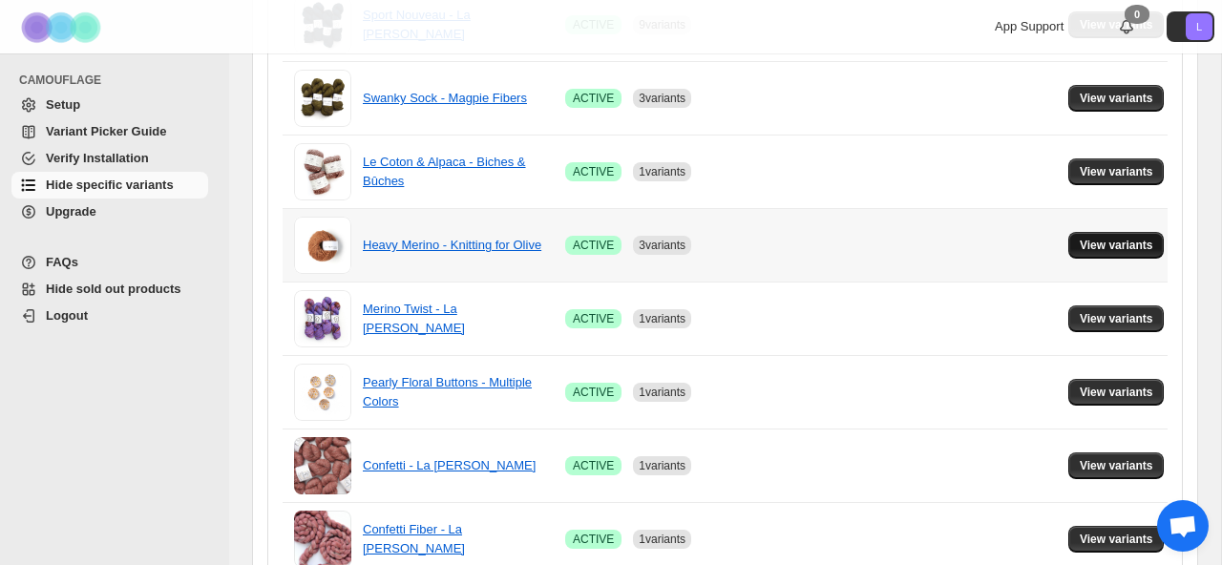
click at [1132, 256] on button "View variants" at bounding box center [1116, 245] width 96 height 27
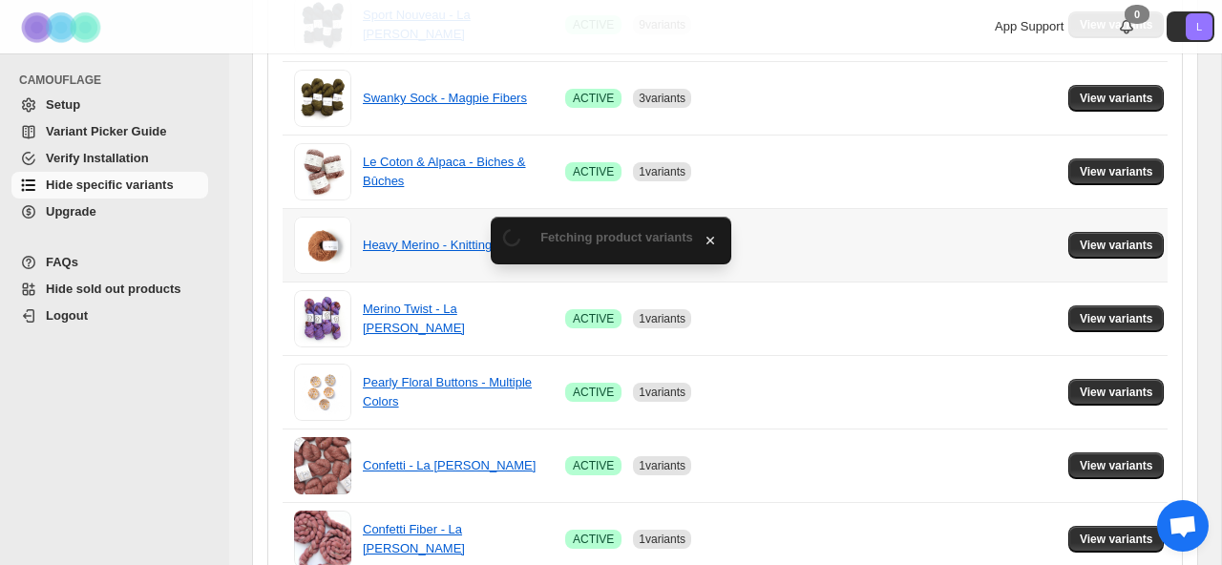
scroll to position [0, 0]
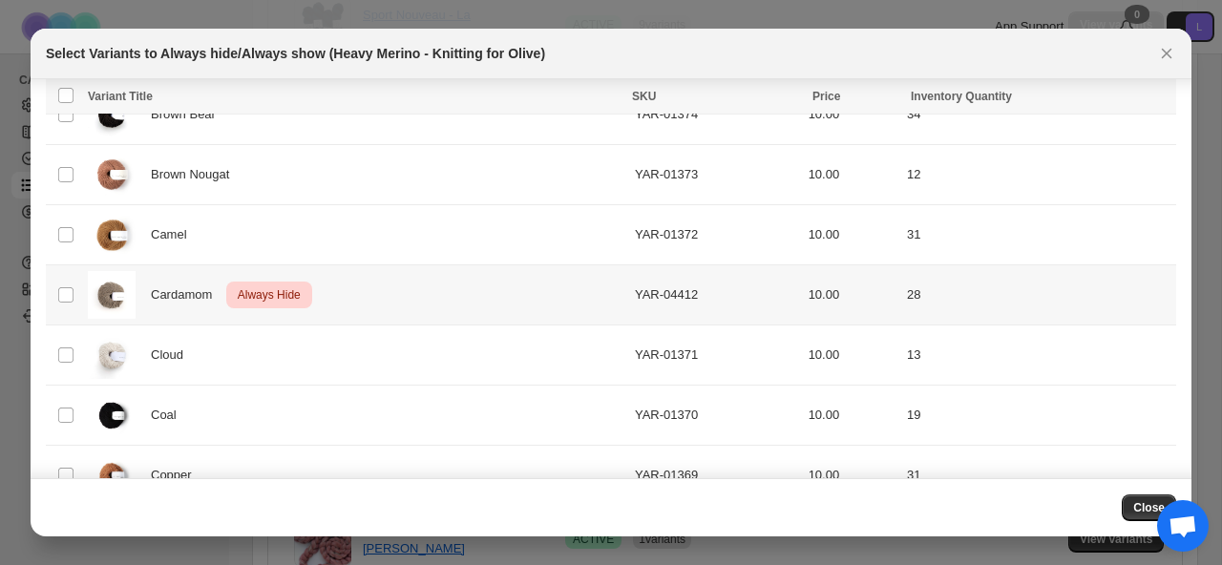
click at [425, 292] on div "Cardamom Critical Always Hide" at bounding box center [355, 295] width 535 height 48
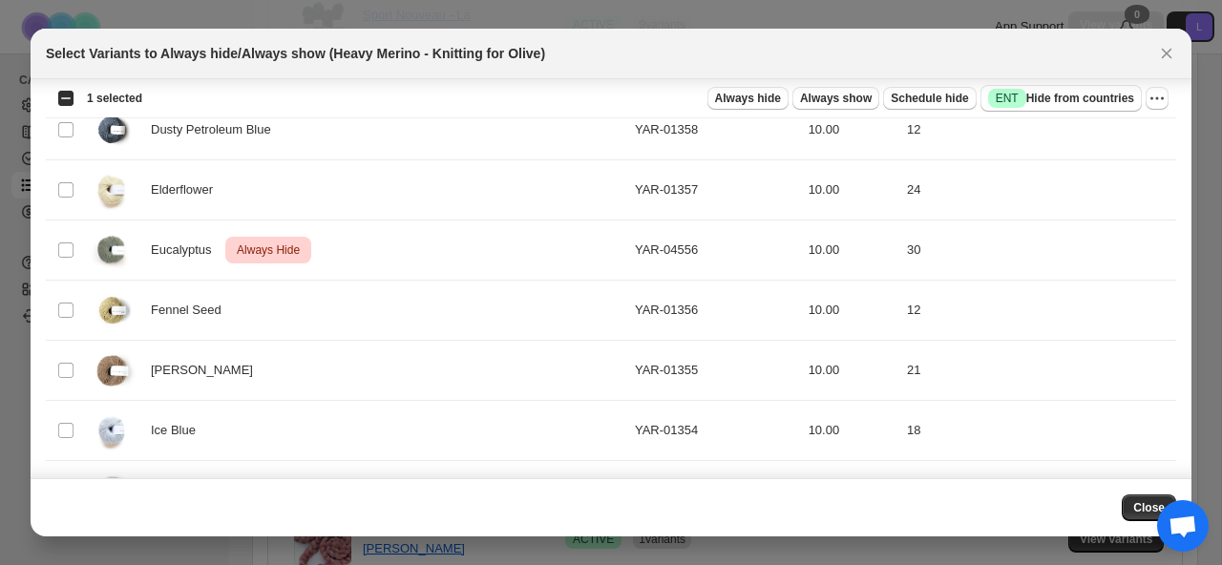
scroll to position [1512, 0]
click at [428, 250] on div "Eucalyptus Critical Always Hide" at bounding box center [355, 249] width 535 height 48
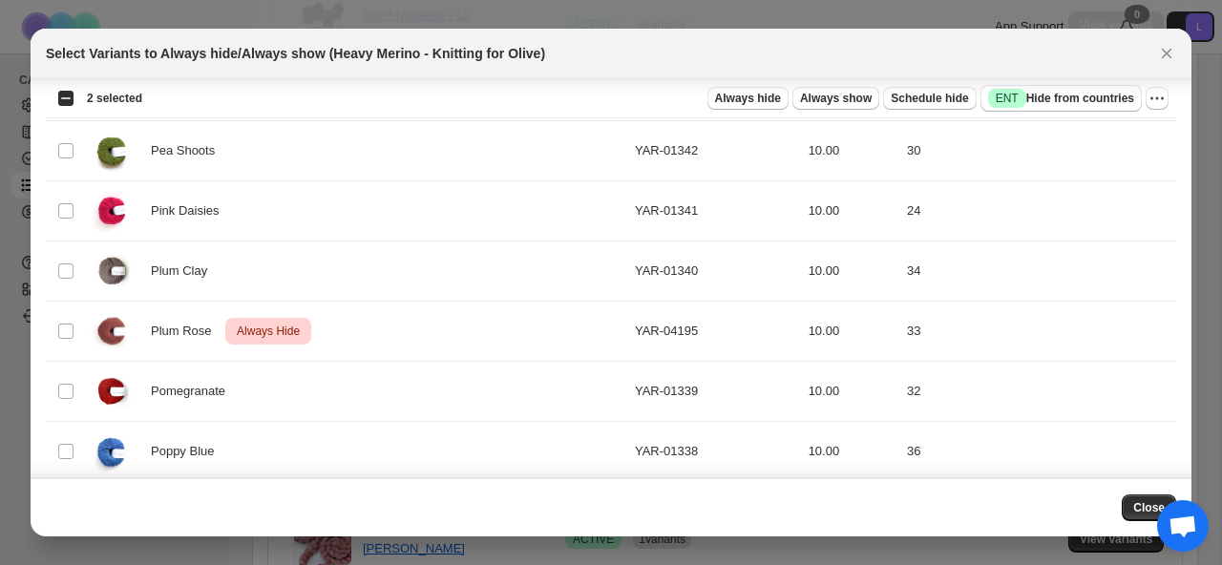
scroll to position [2519, 0]
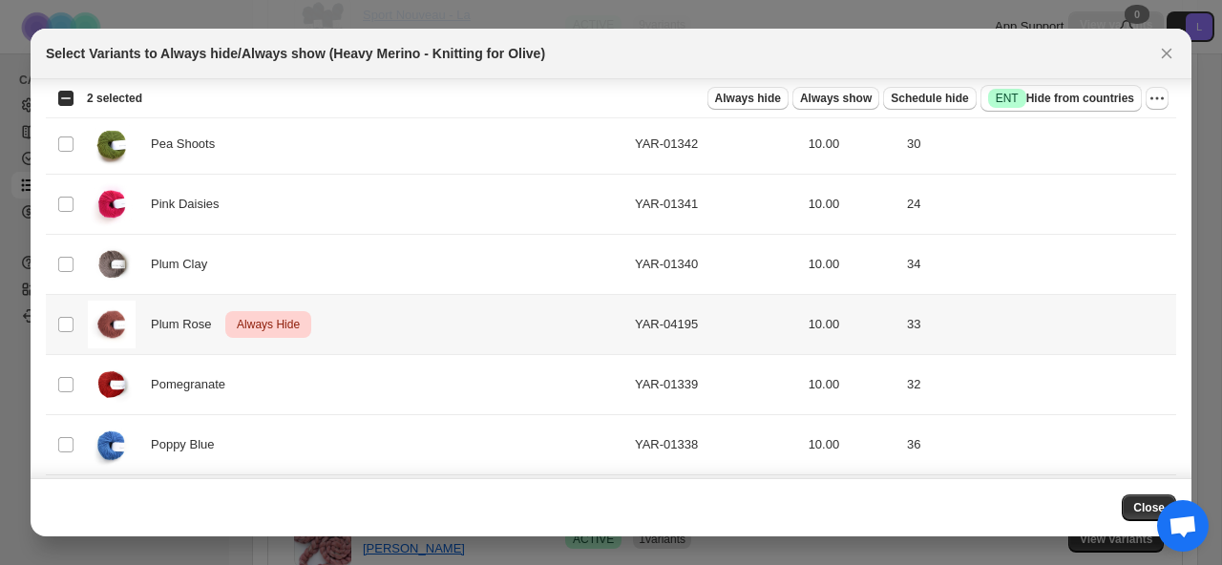
click at [417, 327] on div "Plum Rose Critical Always Hide" at bounding box center [355, 325] width 535 height 48
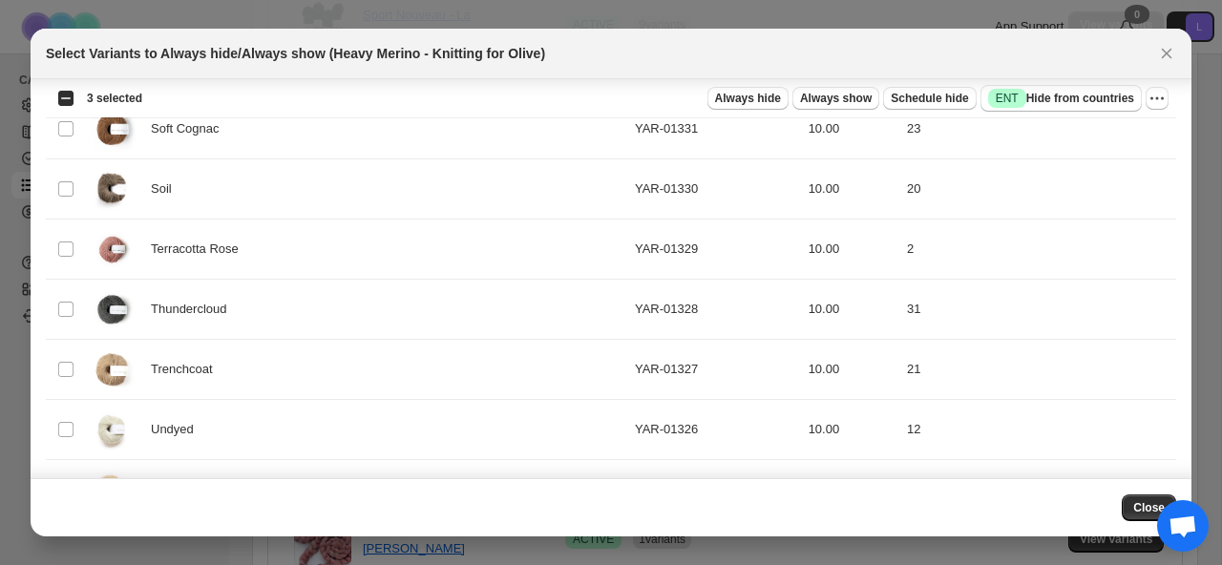
scroll to position [3312, 0]
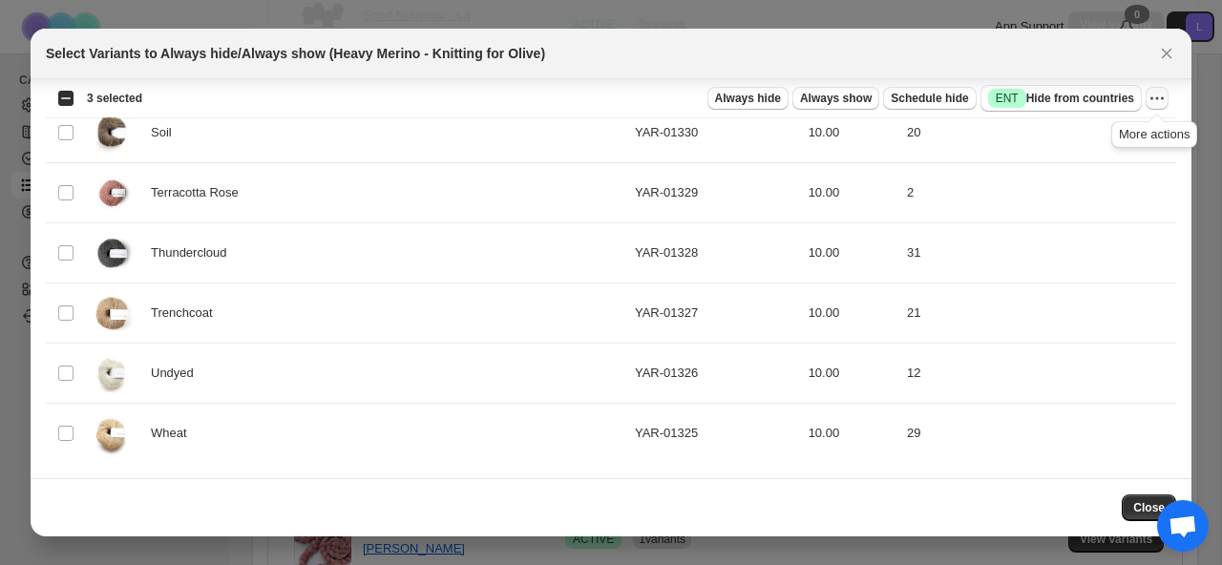
click at [1163, 99] on icon "More actions" at bounding box center [1156, 98] width 19 height 19
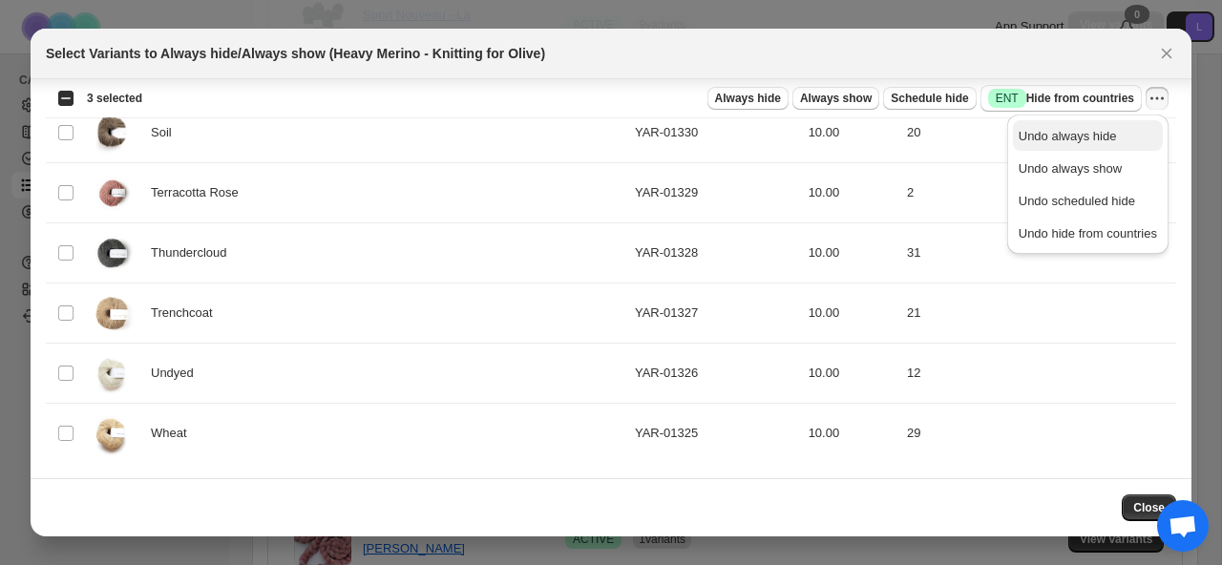
click at [1113, 138] on span "Undo always hide" at bounding box center [1087, 136] width 138 height 19
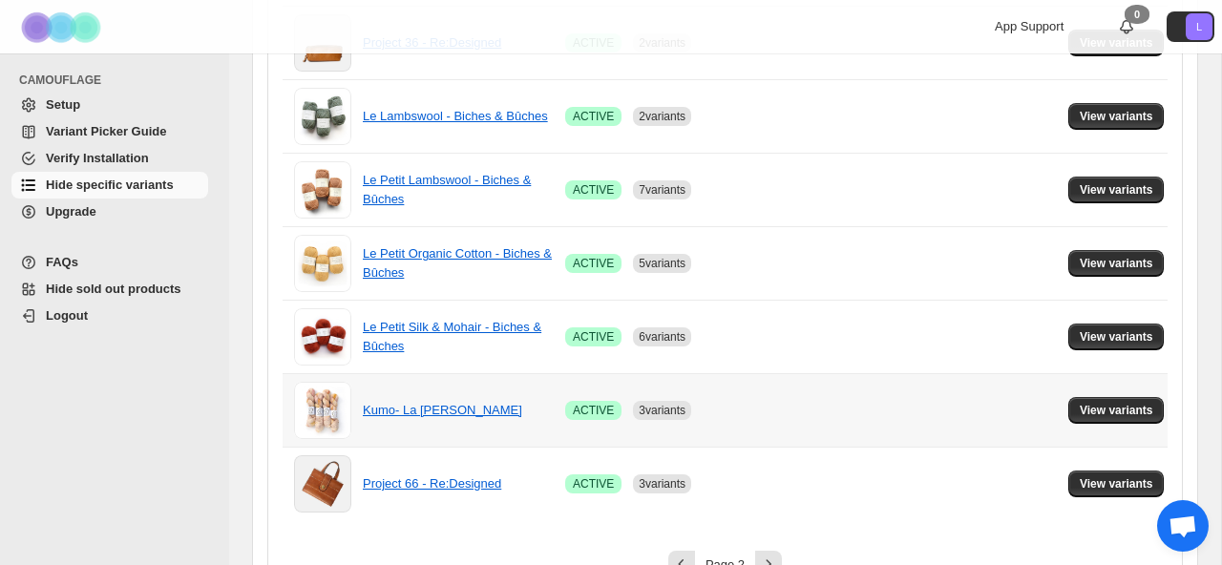
scroll to position [1444, 0]
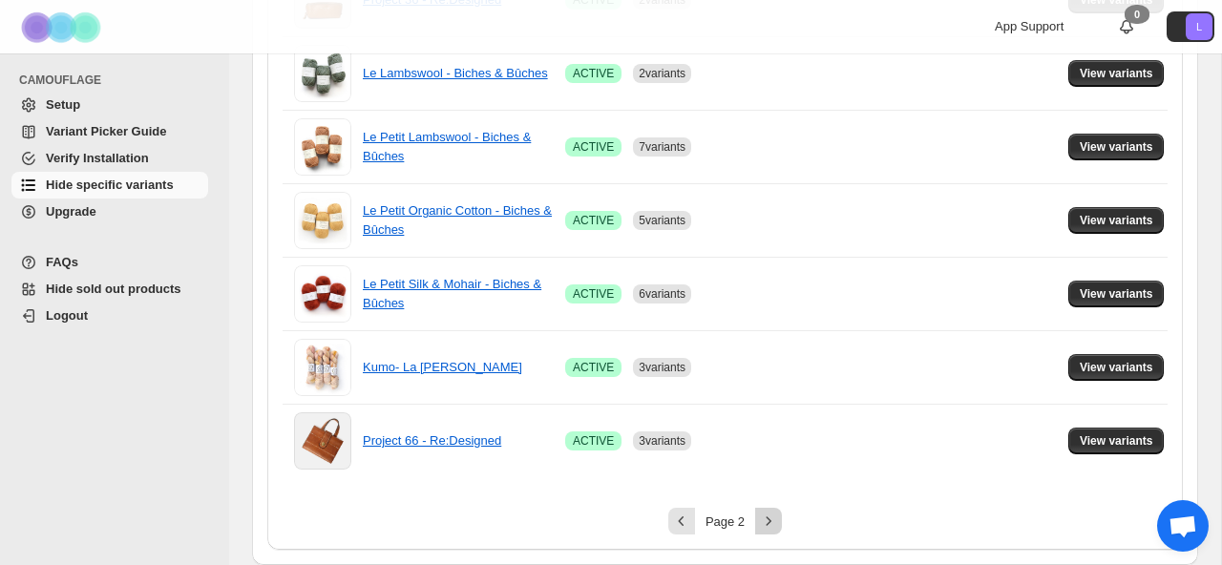
click at [763, 524] on icon "Next" at bounding box center [768, 521] width 19 height 19
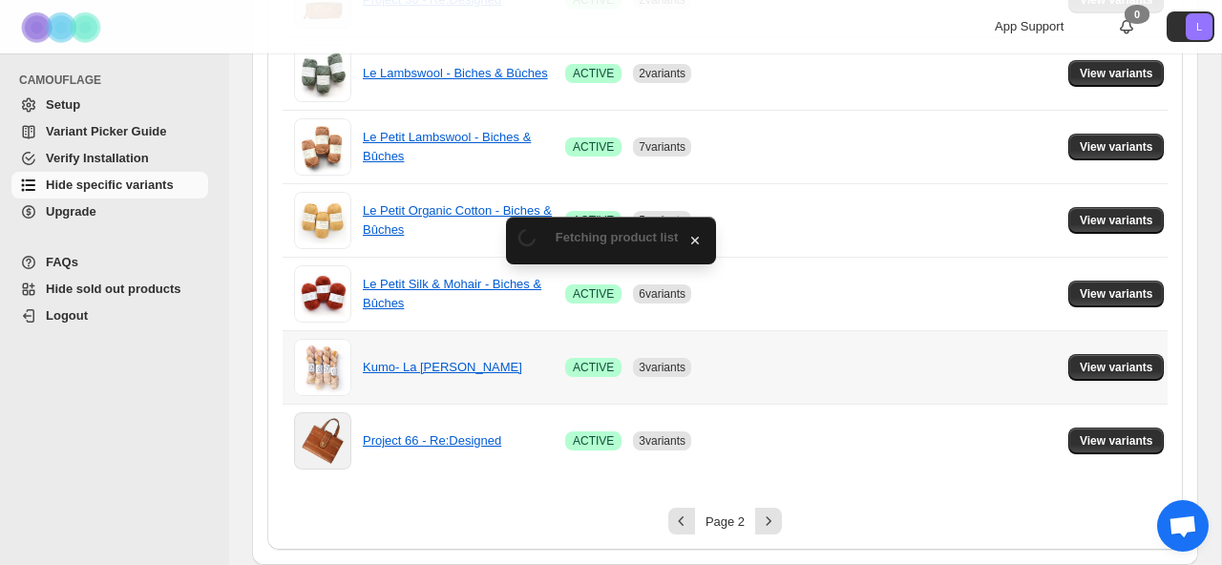
scroll to position [48, 0]
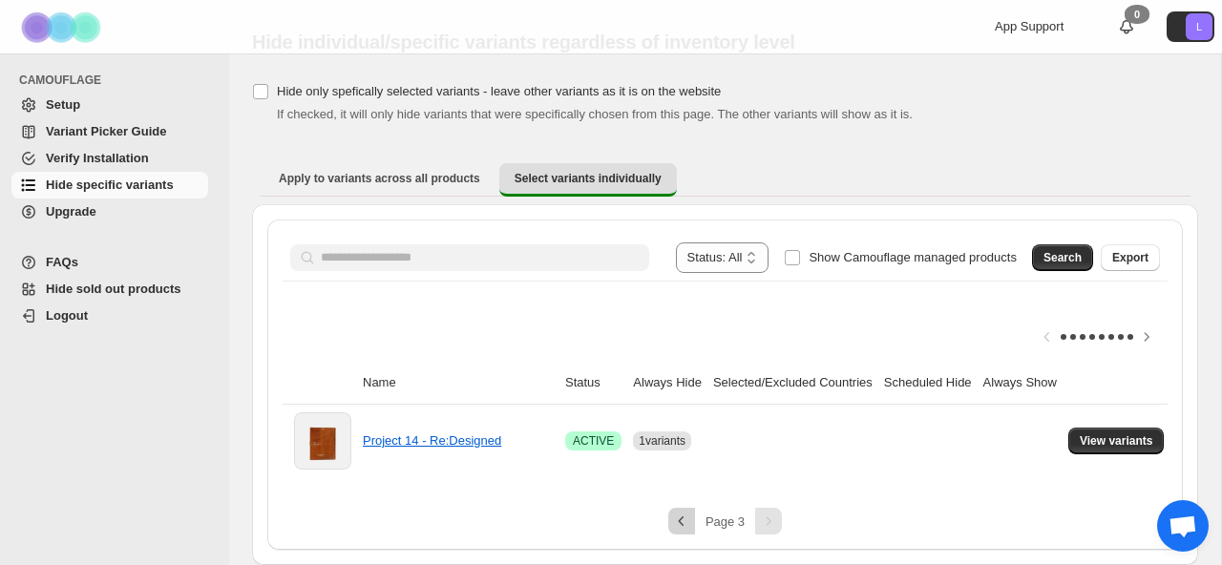
click at [679, 520] on icon "Previous" at bounding box center [681, 521] width 6 height 10
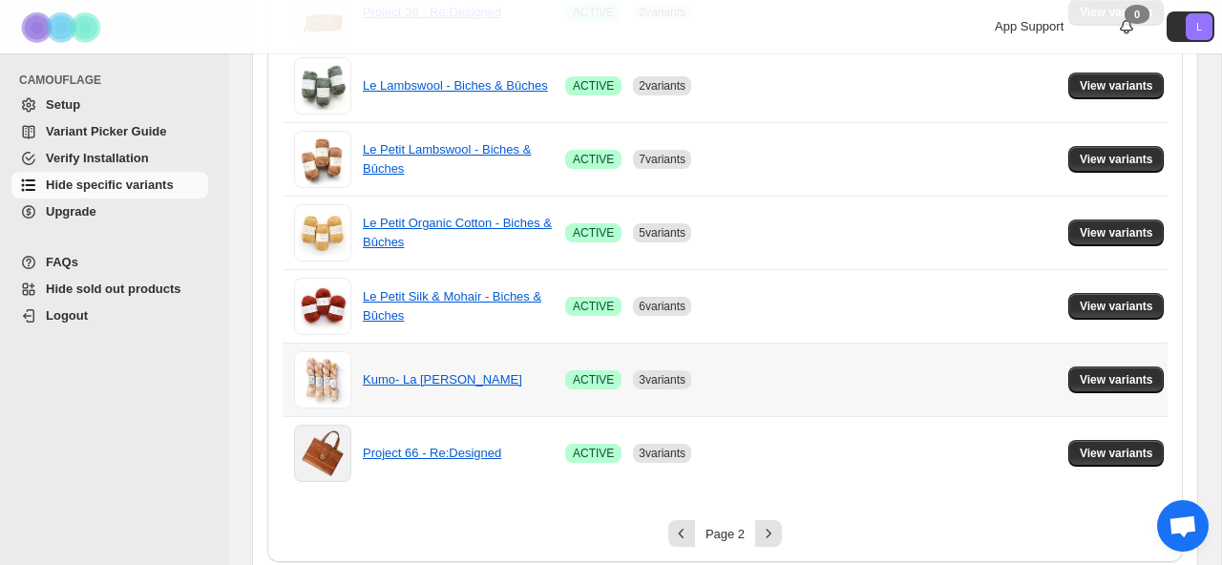
scroll to position [1444, 0]
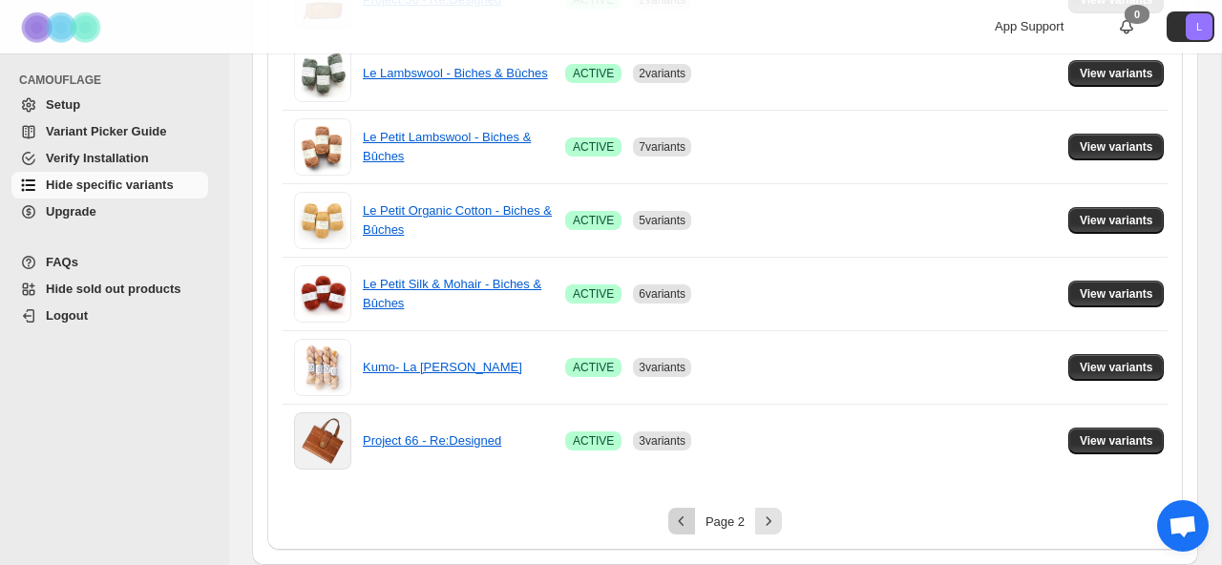
click at [680, 522] on icon "Previous" at bounding box center [681, 521] width 19 height 19
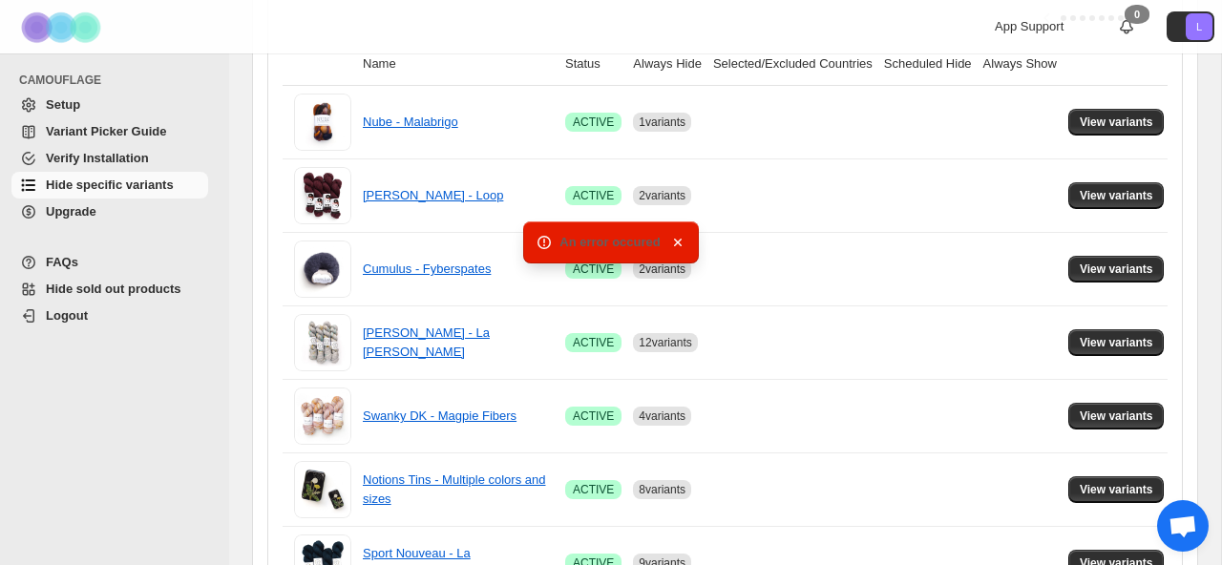
scroll to position [0, 0]
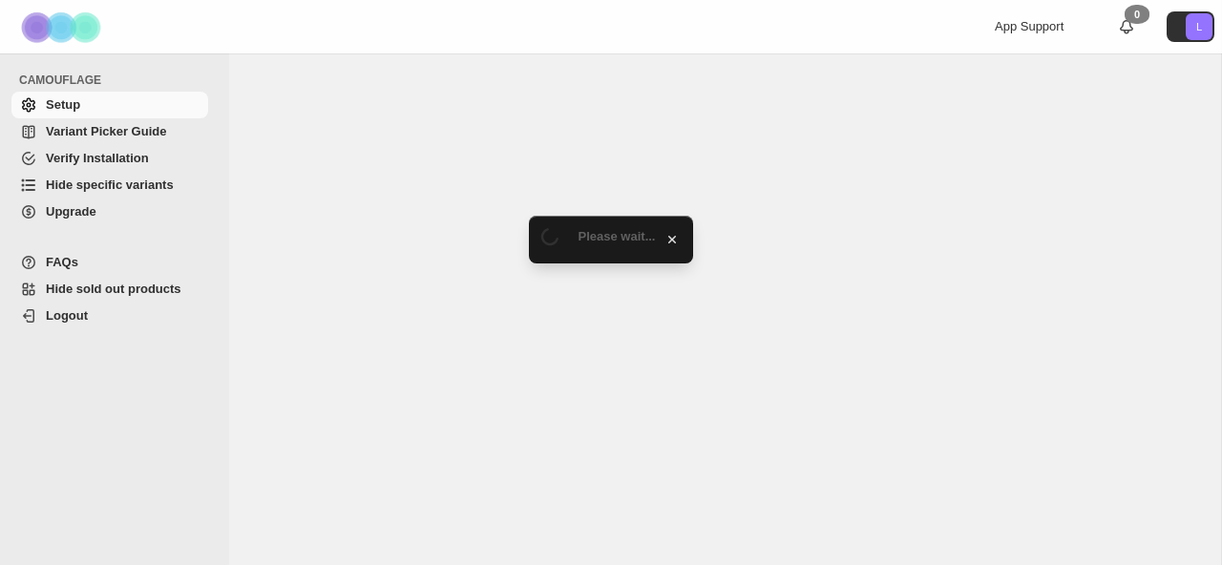
select select "******"
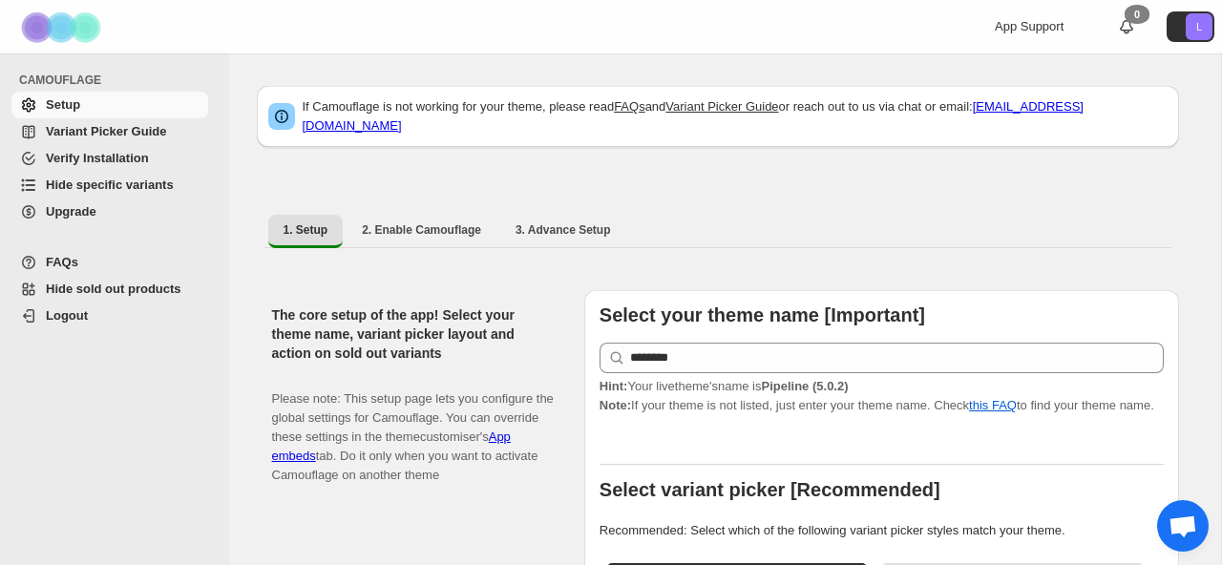
click at [121, 294] on span "Hide sold out products" at bounding box center [114, 289] width 136 height 14
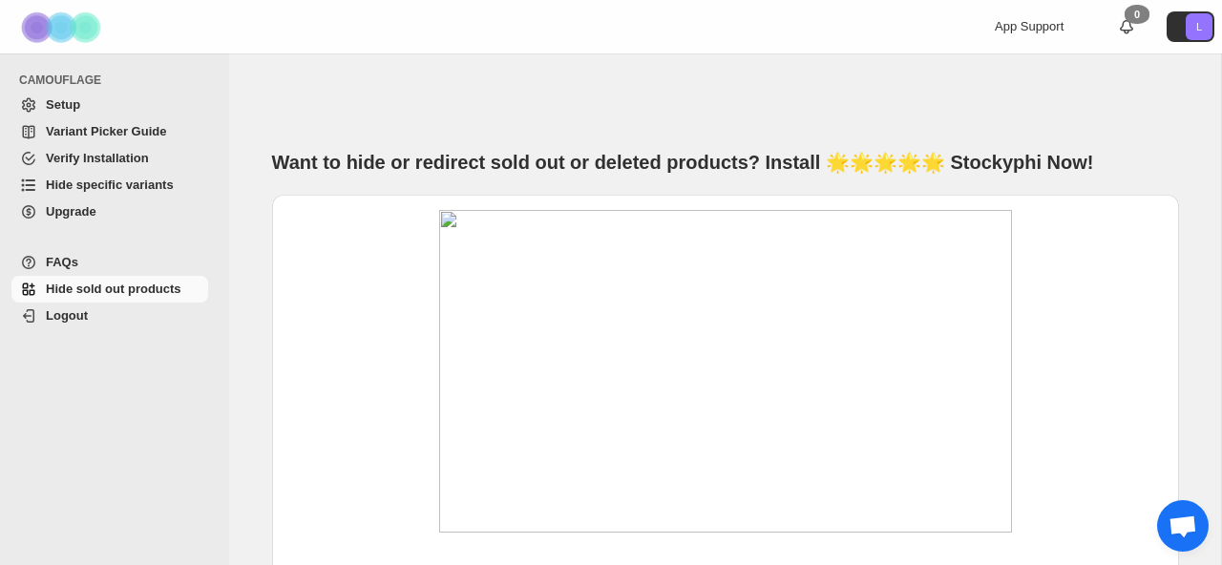
click at [138, 179] on span "Hide specific variants" at bounding box center [110, 185] width 128 height 14
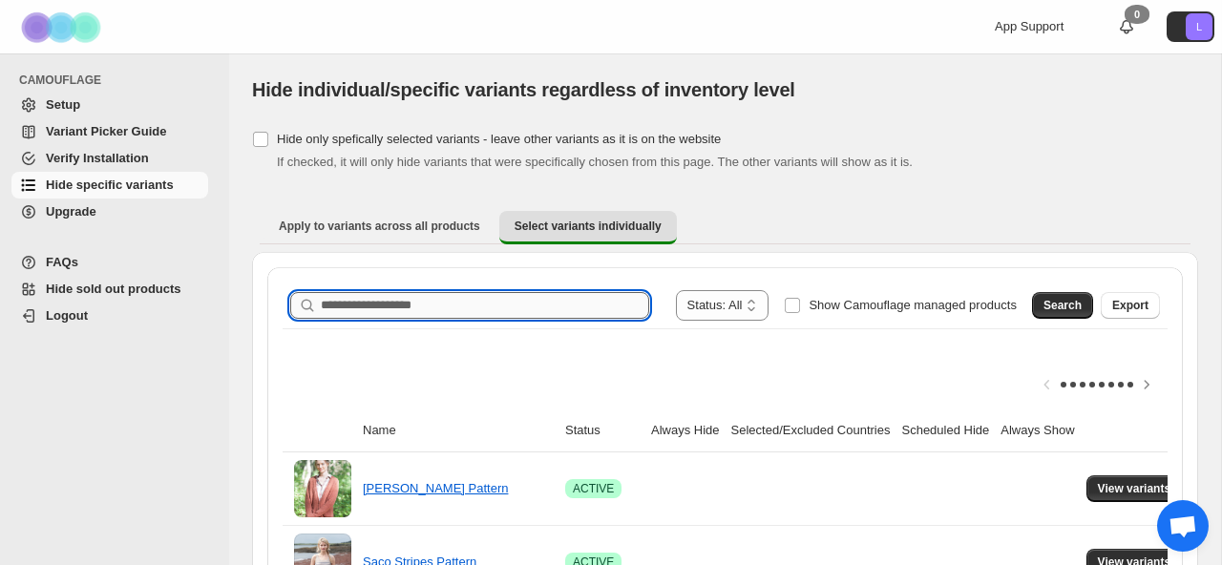
click at [506, 298] on input "Search product name" at bounding box center [485, 305] width 328 height 27
type input "**********"
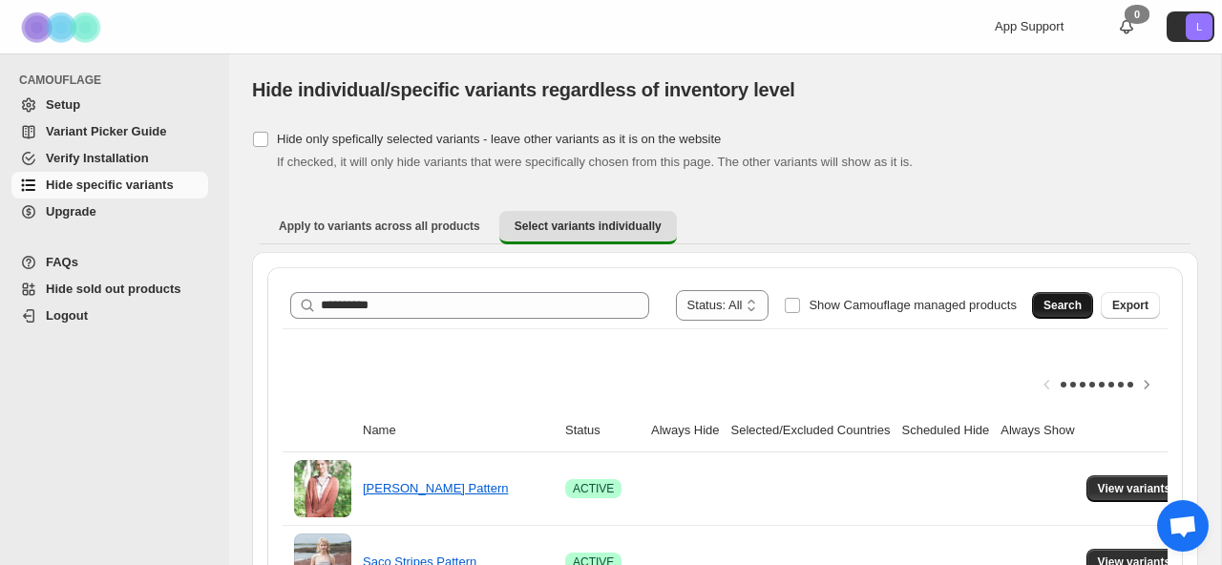
click at [1076, 306] on span "Search" at bounding box center [1062, 305] width 38 height 15
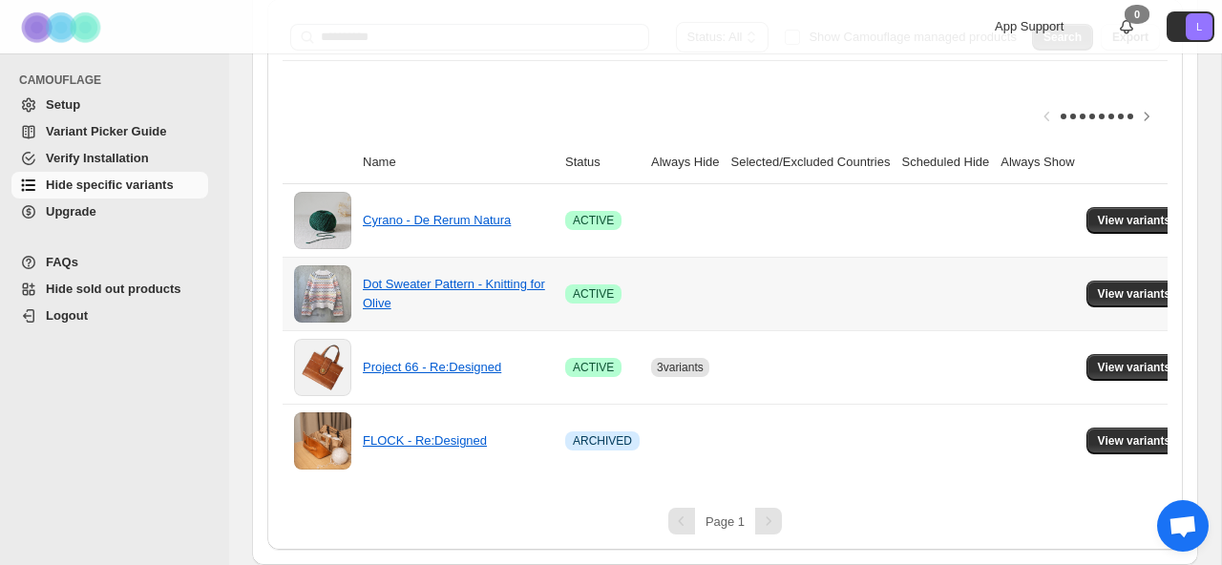
scroll to position [262, 0]
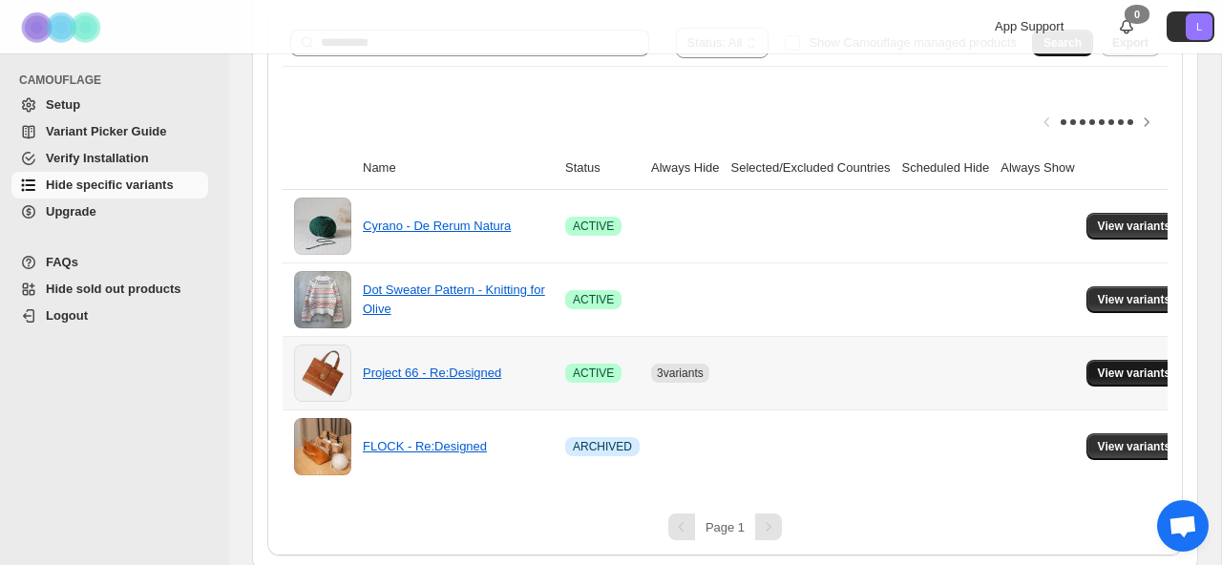
click at [1122, 378] on span "View variants" at bounding box center [1134, 373] width 73 height 15
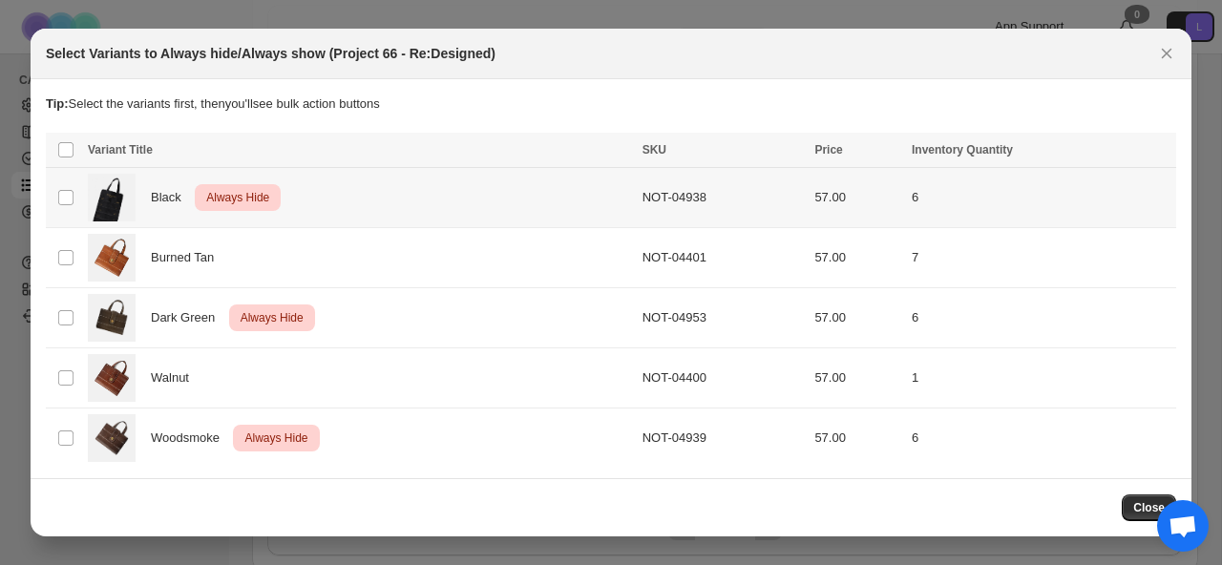
click at [342, 199] on div "Black Critical Always Hide" at bounding box center [359, 198] width 543 height 48
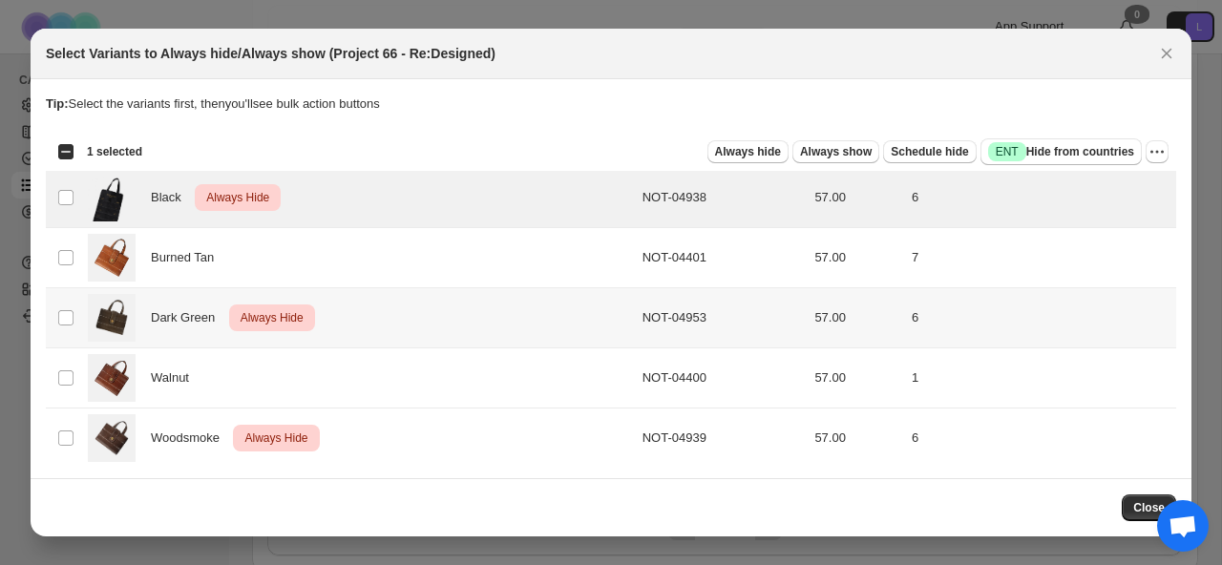
click at [362, 314] on div "Dark Green Critical Always Hide" at bounding box center [359, 318] width 543 height 48
click at [368, 429] on div "Woodsmoke Critical Always Hide" at bounding box center [359, 438] width 543 height 48
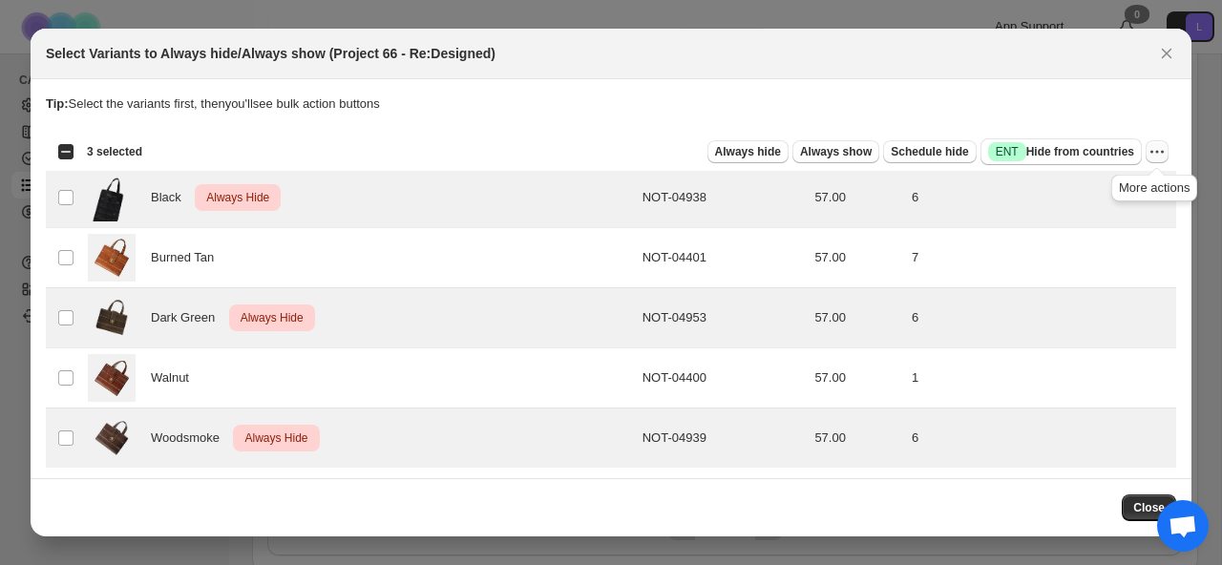
click at [1152, 149] on icon "More actions" at bounding box center [1156, 151] width 19 height 19
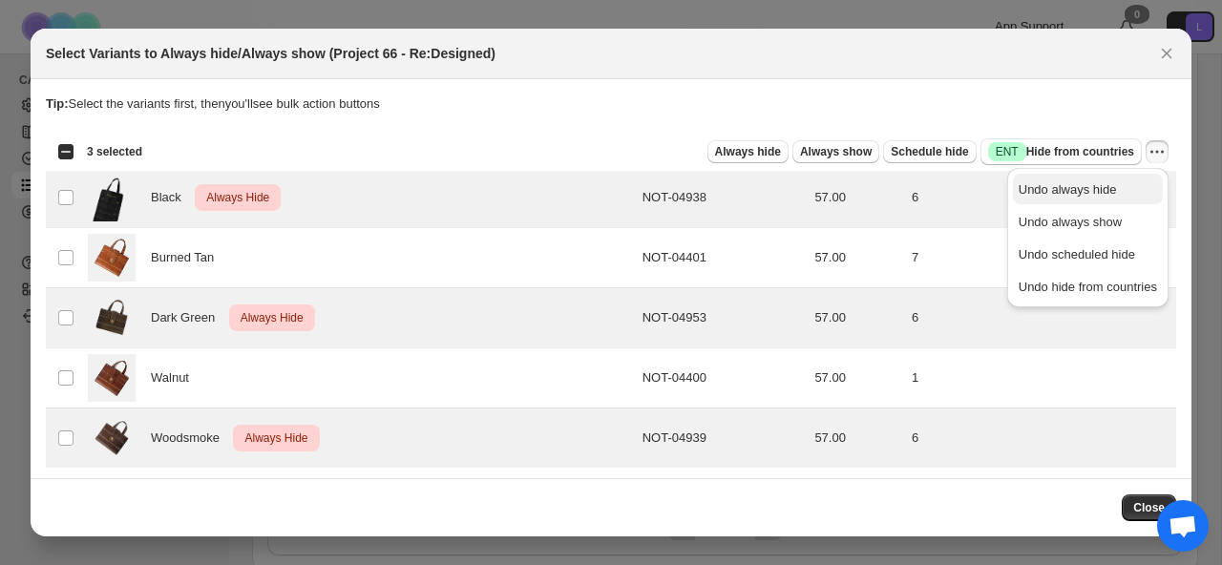
click at [1079, 191] on span "Undo always hide" at bounding box center [1067, 189] width 98 height 14
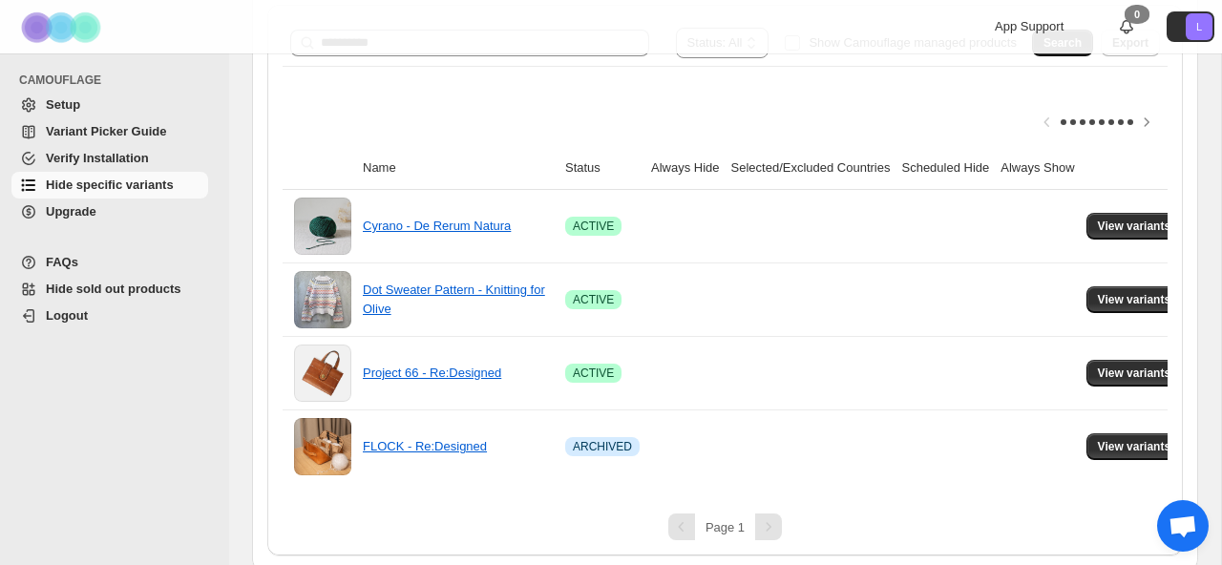
scroll to position [0, 0]
